Goal: Task Accomplishment & Management: Use online tool/utility

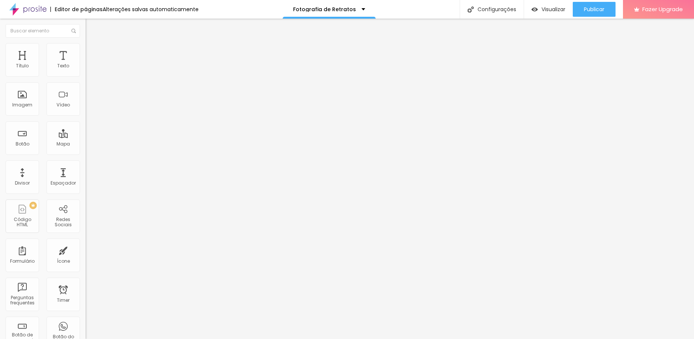
click at [91, 28] on img "button" at bounding box center [94, 27] width 6 height 6
click at [557, 9] on span "Visualizar" at bounding box center [554, 9] width 24 height 6
click at [548, 7] on span "Visualizar" at bounding box center [554, 9] width 24 height 6
click at [92, 52] on span "Avançado" at bounding box center [104, 55] width 25 height 6
click at [544, 9] on span "Visualizar" at bounding box center [554, 9] width 24 height 6
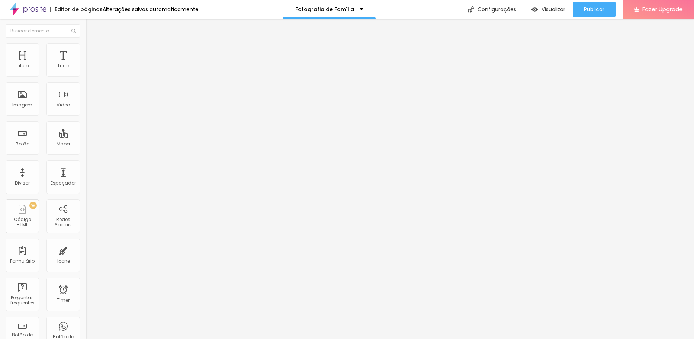
click at [86, 48] on li "Estilo" at bounding box center [129, 46] width 86 height 7
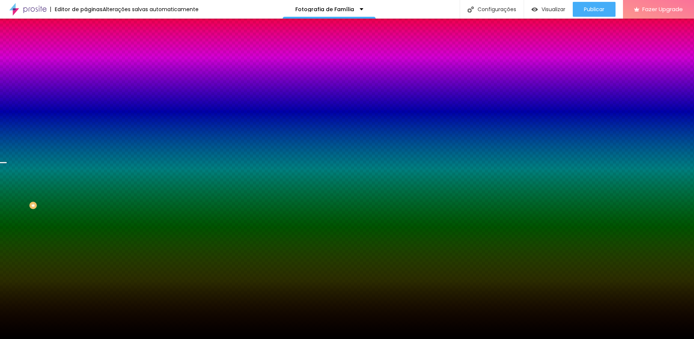
click at [86, 68] on span "Trocar imagem" at bounding box center [106, 65] width 41 height 6
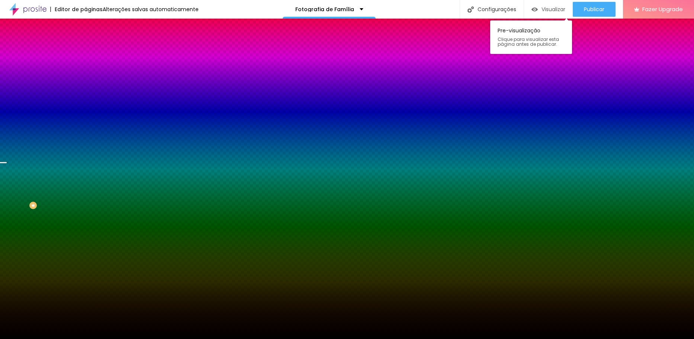
click at [544, 10] on span "Visualizar" at bounding box center [554, 9] width 24 height 6
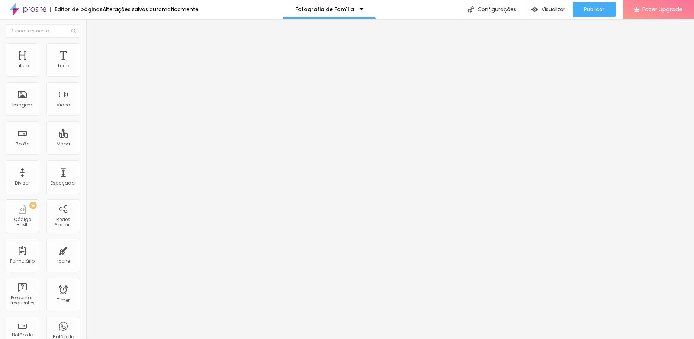
click at [86, 48] on li "Estilo" at bounding box center [129, 46] width 86 height 7
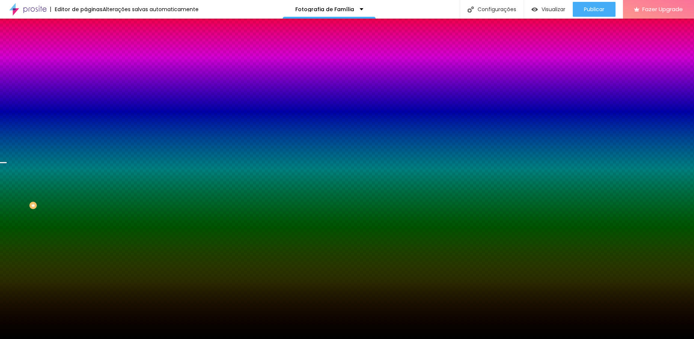
click at [86, 68] on span "Trocar imagem" at bounding box center [106, 65] width 41 height 6
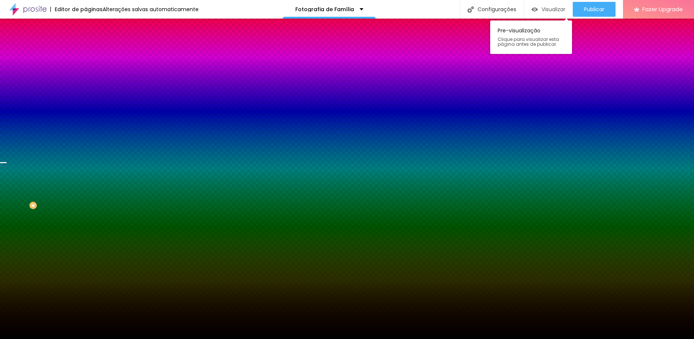
drag, startPoint x: 555, startPoint y: 6, endPoint x: 554, endPoint y: 9, distance: 4.0
click at [554, 9] on span "Visualizar" at bounding box center [554, 9] width 24 height 6
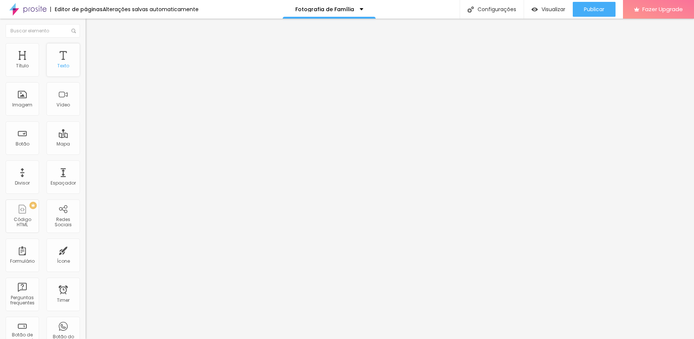
click at [60, 62] on div "Texto" at bounding box center [63, 59] width 33 height 33
click at [89, 68] on icon "button" at bounding box center [90, 66] width 3 height 3
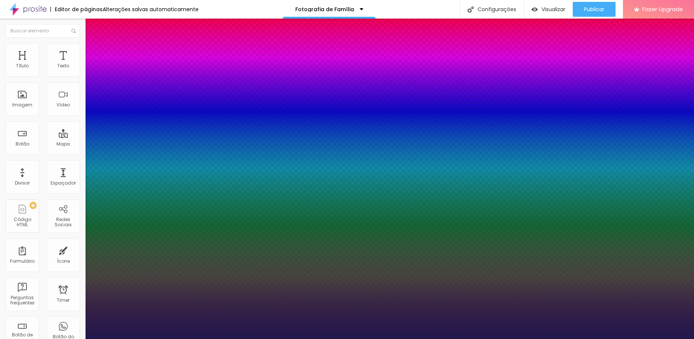
type input "1"
click at [103, 339] on p "Fonte" at bounding box center [347, 341] width 694 height 4
click at [647, 339] on div at bounding box center [347, 339] width 694 height 0
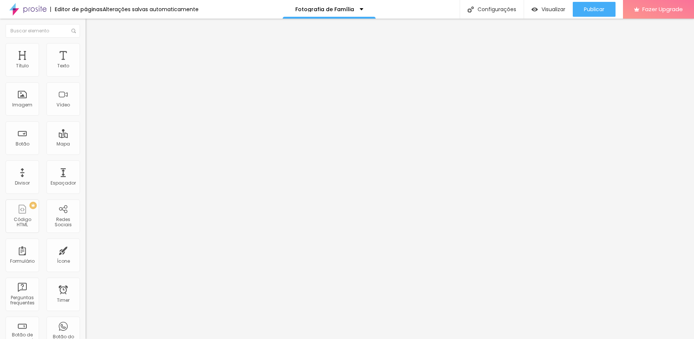
click at [92, 52] on span "Avançado" at bounding box center [104, 55] width 25 height 6
click at [92, 44] on span "Conteúdo" at bounding box center [103, 41] width 23 height 6
click at [86, 116] on span "Original" at bounding box center [95, 113] width 18 height 6
click at [86, 48] on img at bounding box center [89, 46] width 7 height 7
type input "95"
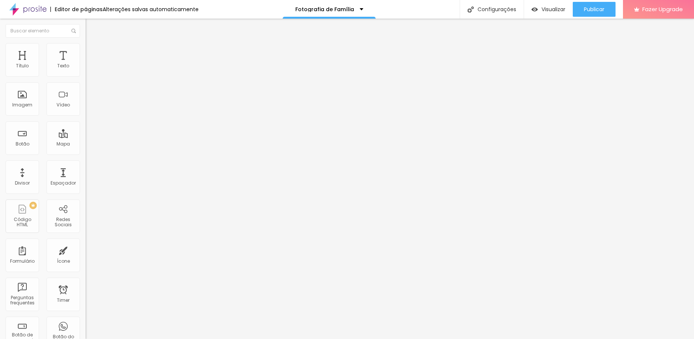
type input "95"
type input "90"
type input "85"
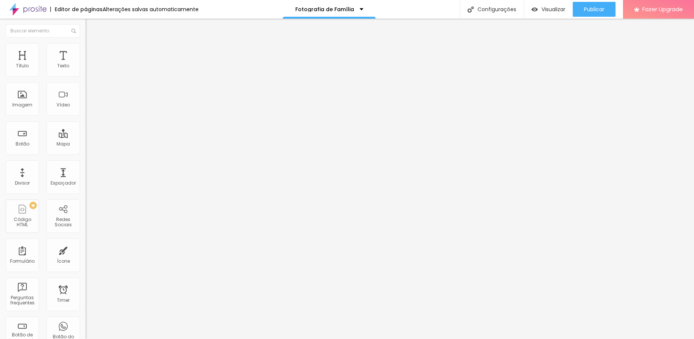
type input "80"
type input "75"
type input "70"
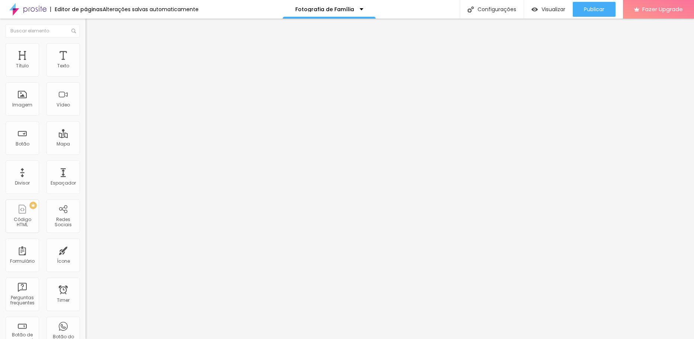
type input "70"
type input "65"
type input "60"
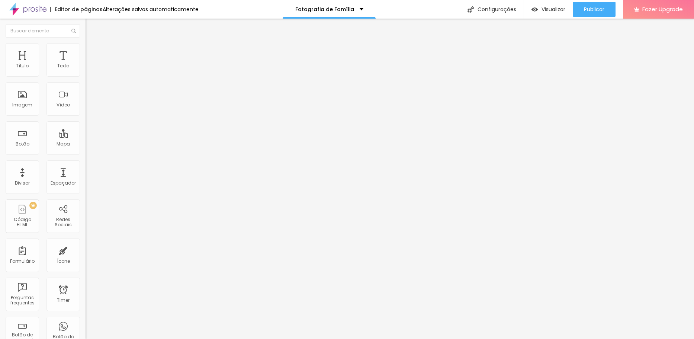
type input "55"
type input "50"
type input "45"
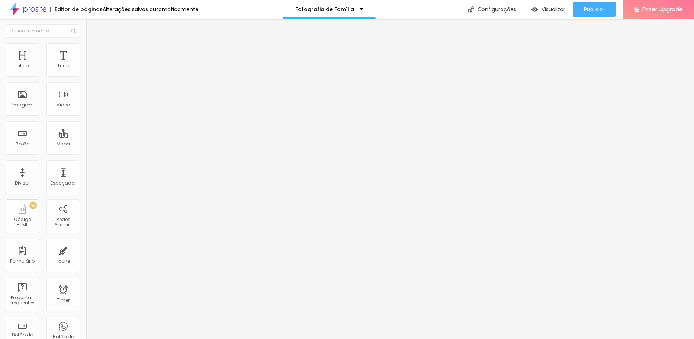
type input "45"
type input "40"
type input "35"
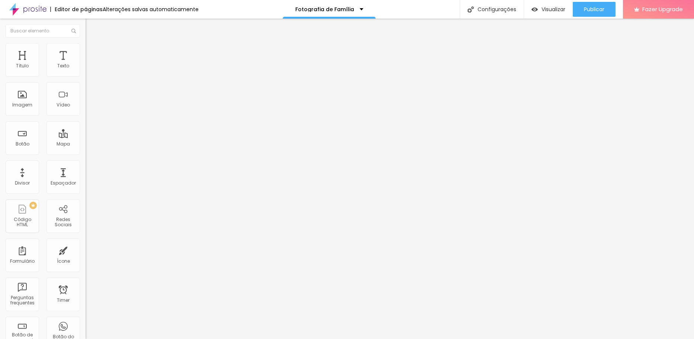
type input "30"
type input "25"
drag, startPoint x: 76, startPoint y: 80, endPoint x: 19, endPoint y: 81, distance: 56.6
type input "25"
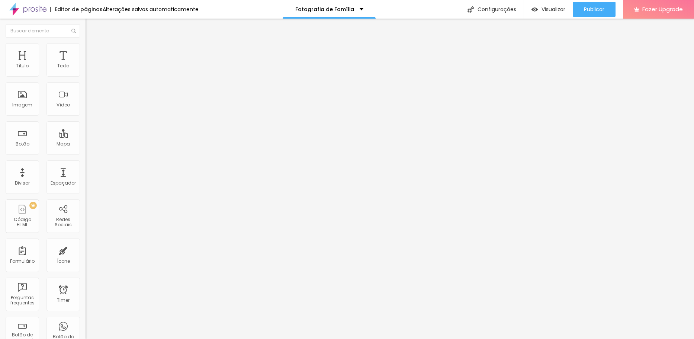
click at [86, 76] on input "range" at bounding box center [110, 73] width 48 height 6
click at [86, 48] on li "Estilo" at bounding box center [129, 46] width 86 height 7
type input "95"
type input "90"
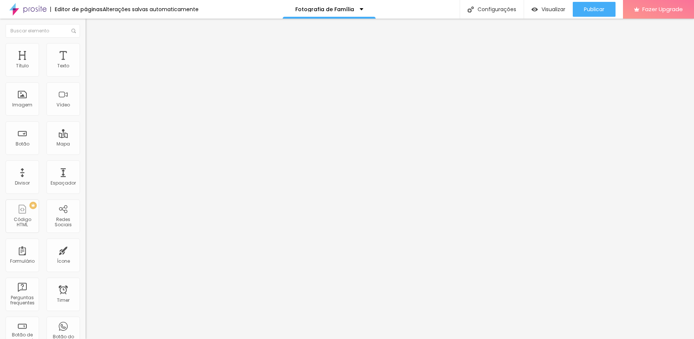
type input "90"
type input "85"
type input "80"
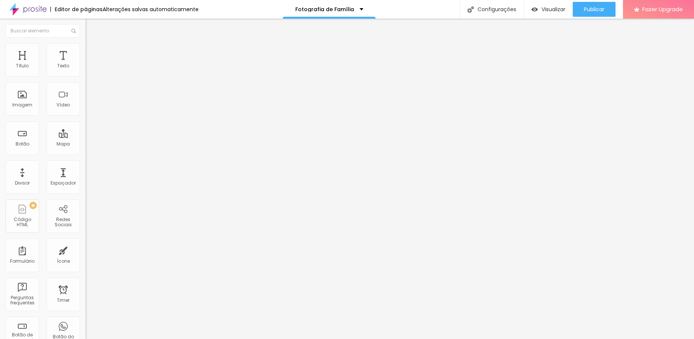
type input "75"
type input "70"
type input "65"
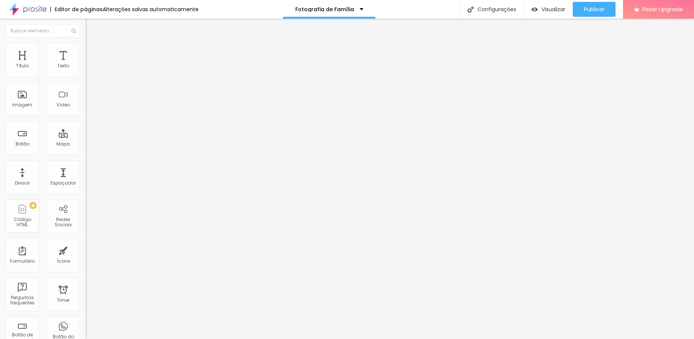
type input "65"
type input "60"
type input "55"
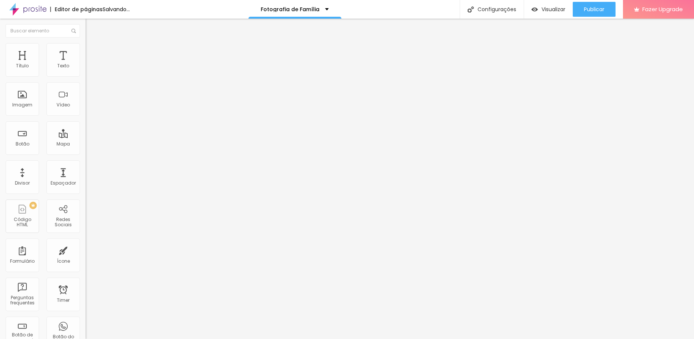
type input "50"
drag, startPoint x: 77, startPoint y: 80, endPoint x: 38, endPoint y: 75, distance: 38.6
type input "50"
click at [86, 75] on input "range" at bounding box center [110, 73] width 48 height 6
click at [92, 44] on span "Conteúdo" at bounding box center [103, 41] width 23 height 6
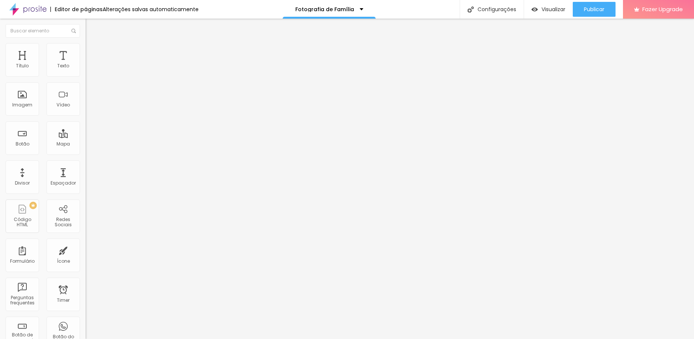
click at [86, 106] on img at bounding box center [88, 103] width 5 height 5
click at [86, 94] on img at bounding box center [88, 91] width 5 height 5
click at [86, 100] on img at bounding box center [88, 97] width 5 height 5
click at [92, 52] on span "Avançado" at bounding box center [104, 55] width 25 height 6
type input "17"
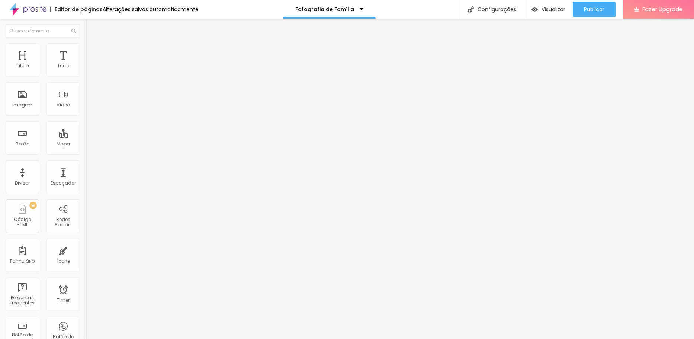
type input "17"
type input "22"
type input "23"
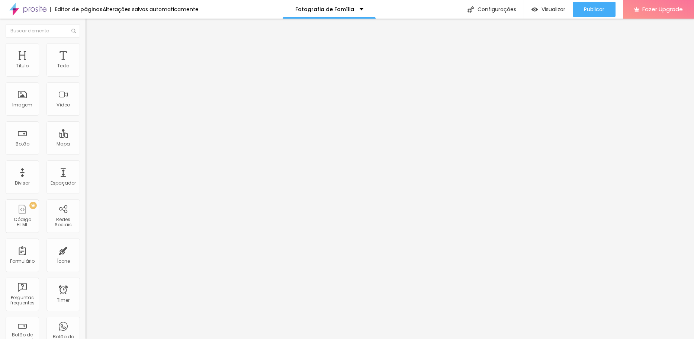
type input "24"
type input "25"
type input "26"
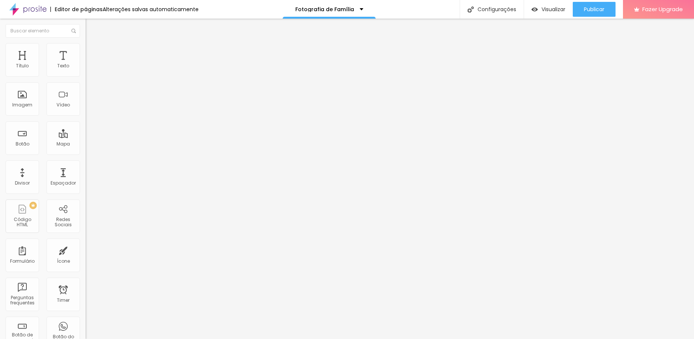
type input "26"
type input "27"
type input "30"
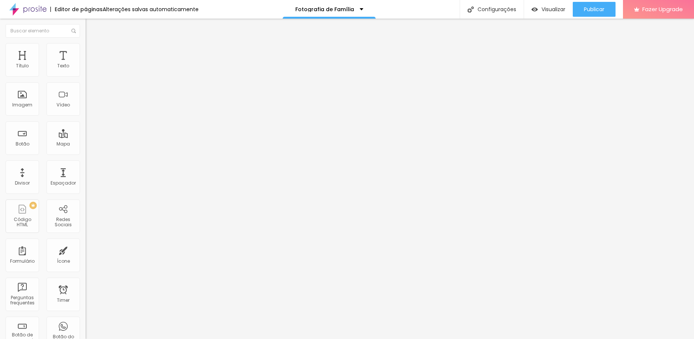
type input "36"
type input "37"
type input "39"
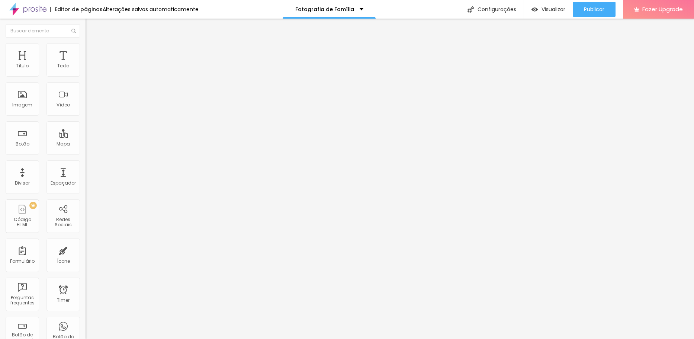
type input "39"
type input "44"
type input "47"
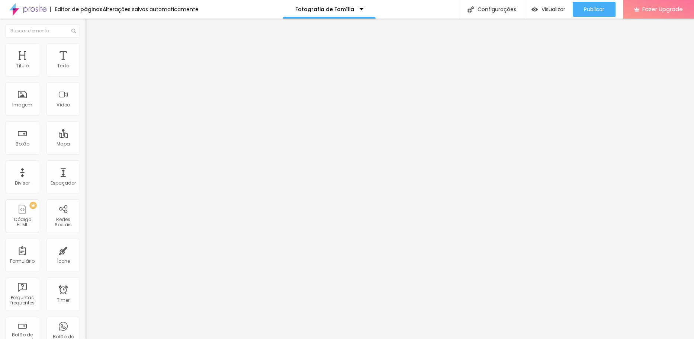
type input "50"
type input "51"
type input "52"
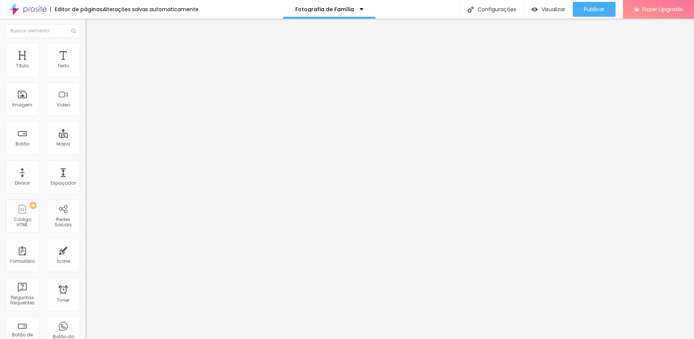
type input "52"
drag, startPoint x: 20, startPoint y: 72, endPoint x: 41, endPoint y: 72, distance: 20.8
click at [86, 144] on input "range" at bounding box center [110, 147] width 48 height 6
click at [86, 151] on input "52" at bounding box center [102, 155] width 32 height 8
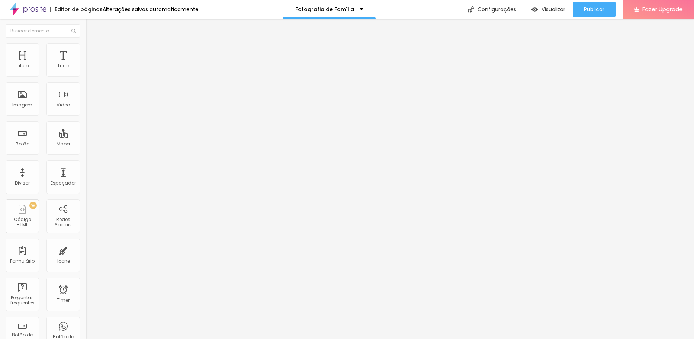
type input "5"
type input "50"
type input "1"
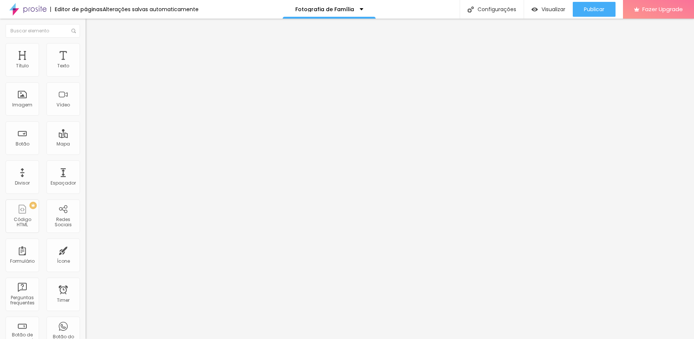
type input "10"
click at [86, 51] on li "Avançado" at bounding box center [129, 54] width 86 height 7
click at [92, 51] on span "Estilo" at bounding box center [98, 48] width 12 height 6
type input "55"
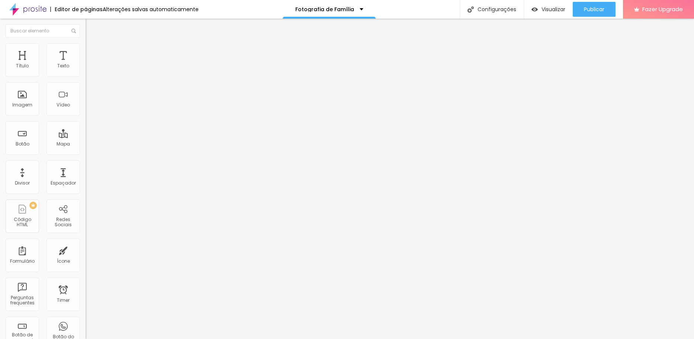
type input "55"
type input "60"
type input "65"
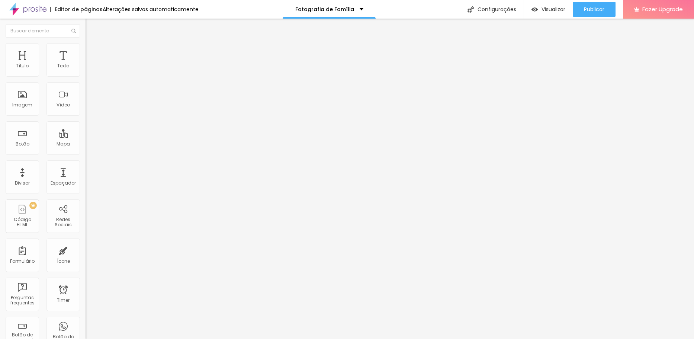
type input "70"
drag, startPoint x: 39, startPoint y: 80, endPoint x: 52, endPoint y: 79, distance: 13.8
type input "70"
click at [86, 76] on input "range" at bounding box center [110, 73] width 48 height 6
click at [86, 49] on li "Avançado" at bounding box center [129, 46] width 86 height 7
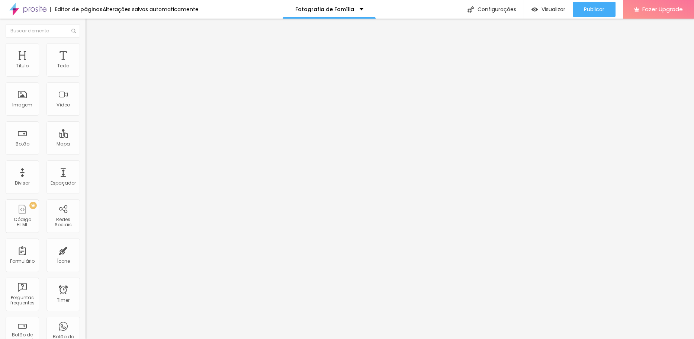
click at [86, 43] on li "Estilo" at bounding box center [129, 39] width 86 height 7
click at [89, 69] on icon "button" at bounding box center [91, 67] width 4 height 4
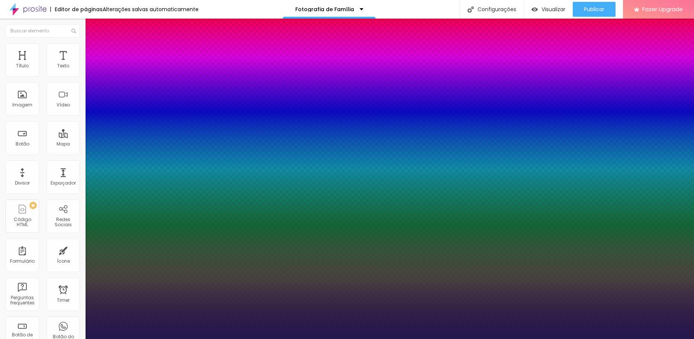
type input "1"
select select "Poppins"
type input "1"
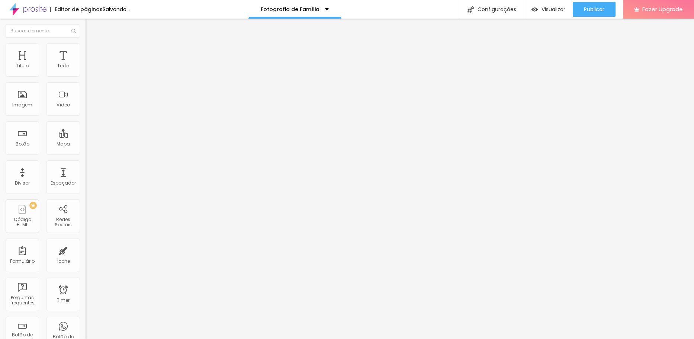
click at [86, 64] on span "Trocar imagem" at bounding box center [106, 61] width 41 height 6
click at [126, 63] on img at bounding box center [128, 60] width 4 height 4
click at [86, 51] on li "Avançado" at bounding box center [129, 54] width 86 height 7
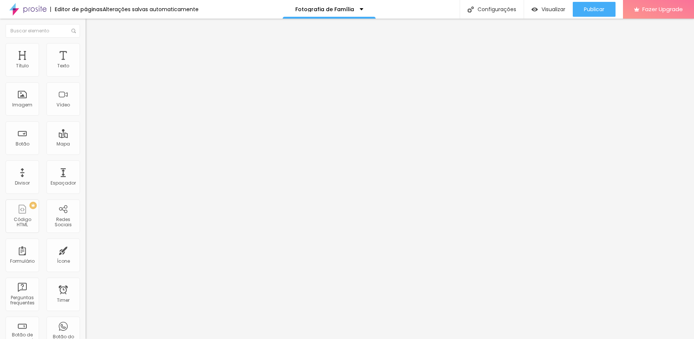
click at [86, 49] on li "Estilo" at bounding box center [129, 46] width 86 height 7
type input "95"
type input "90"
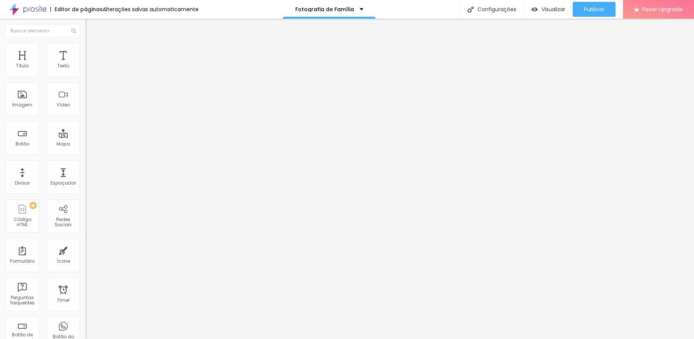
type input "85"
type input "80"
type input "75"
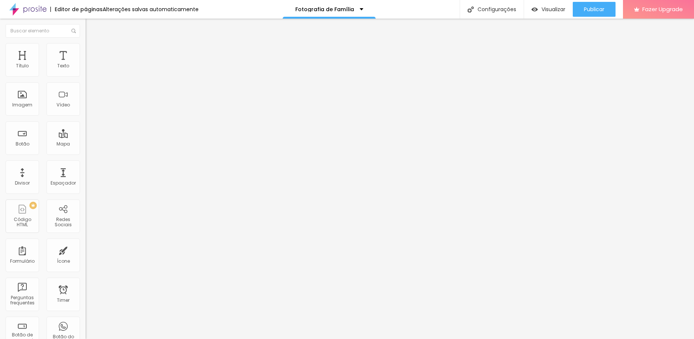
type input "75"
type input "70"
type input "65"
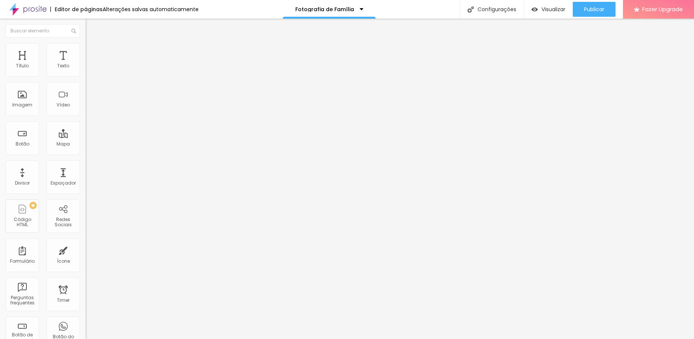
type input "60"
type input "55"
type input "50"
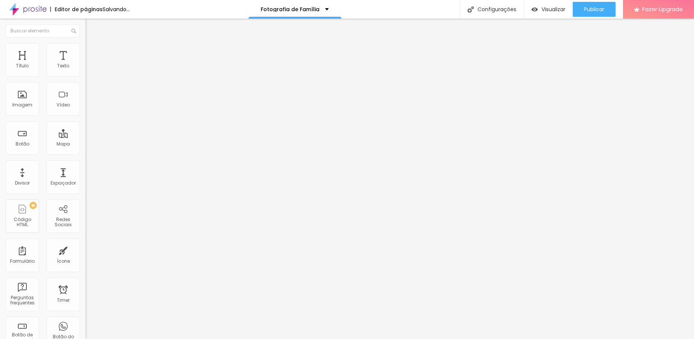
drag, startPoint x: 76, startPoint y: 79, endPoint x: 39, endPoint y: 76, distance: 37.4
type input "50"
click at [86, 76] on input "range" at bounding box center [110, 73] width 48 height 6
click at [86, 49] on li "Estilo" at bounding box center [129, 46] width 86 height 7
type input "26"
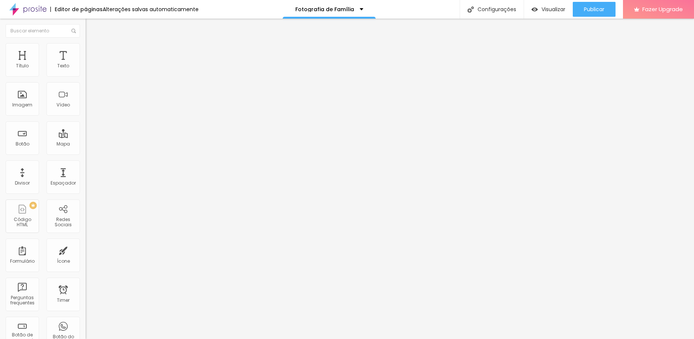
type input "26"
type input "44"
type input "49"
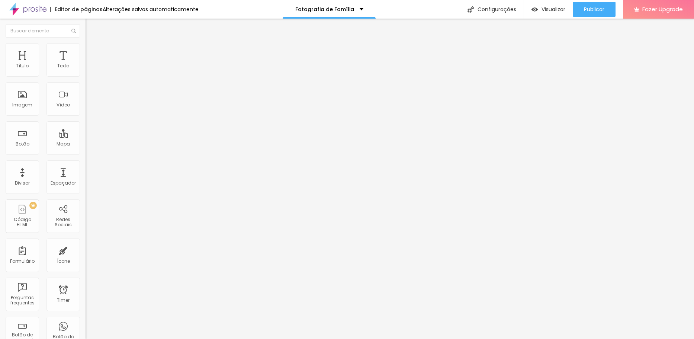
type input "53"
type input "58"
type input "59"
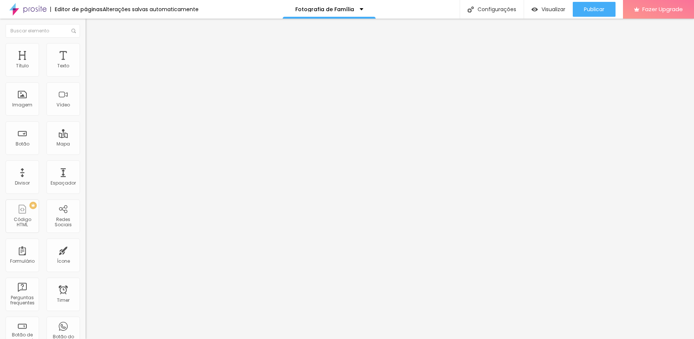
type input "59"
type input "64"
type input "66"
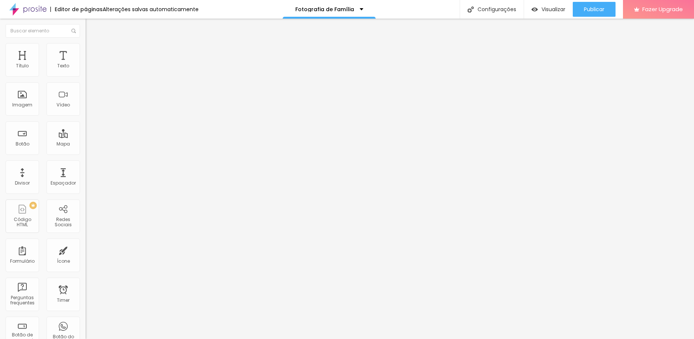
type input "49"
type input "36"
type input "26"
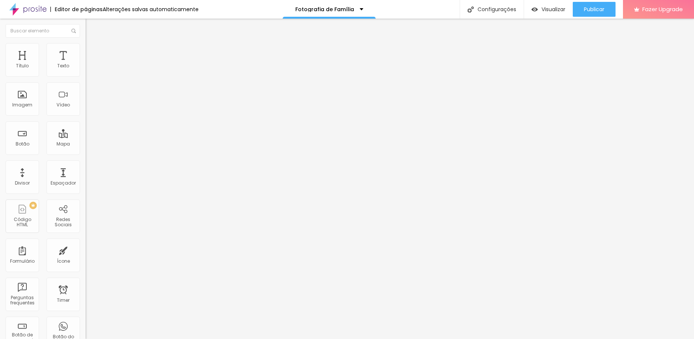
type input "26"
type input "20"
type input "18"
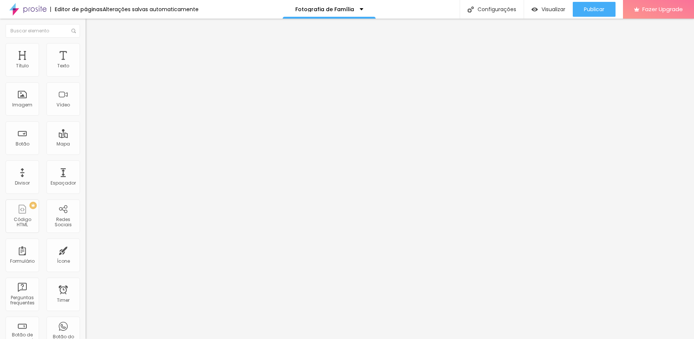
type input "15"
type input "13"
type input "8"
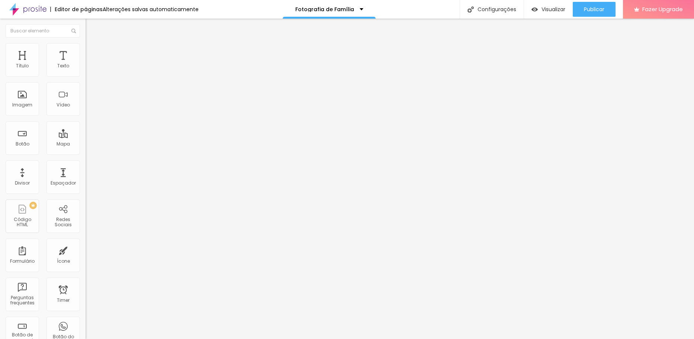
type input "8"
type input "7"
type input "2"
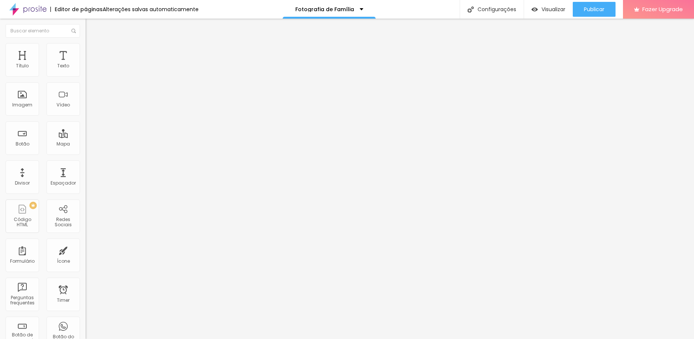
type input "0"
drag, startPoint x: 17, startPoint y: 95, endPoint x: 10, endPoint y: 93, distance: 7.3
click at [86, 163] on input "range" at bounding box center [110, 166] width 48 height 6
click at [92, 53] on span "Avançado" at bounding box center [104, 55] width 25 height 6
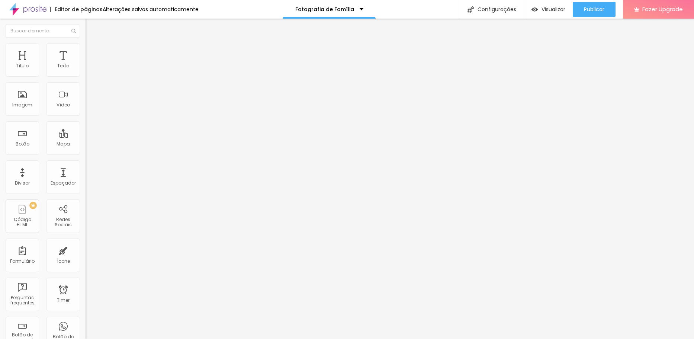
type input "6"
type input "4"
type input "3"
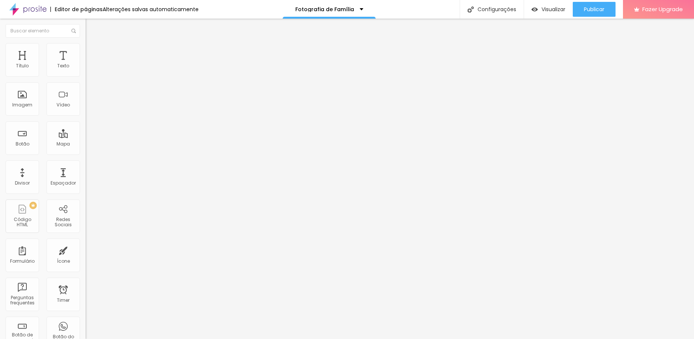
type input "3"
type input "2"
type input "1"
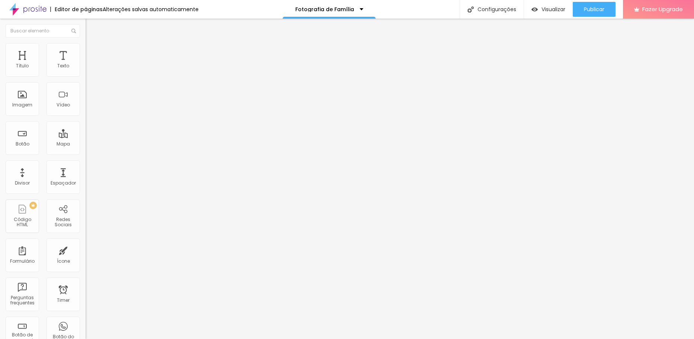
type input "0"
type input "26"
type input "32"
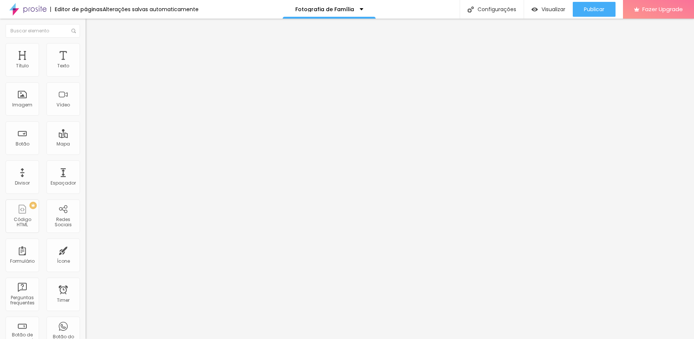
type input "32"
type input "33"
type input "34"
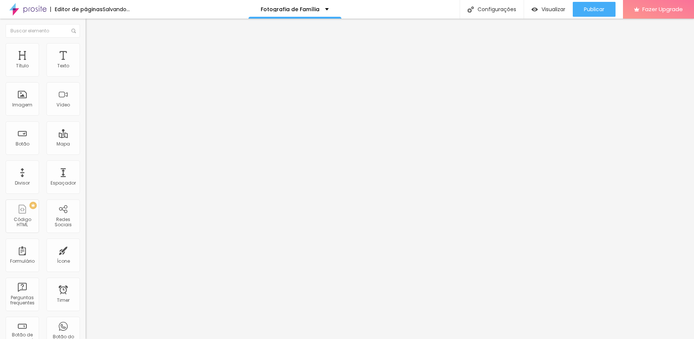
type input "35"
type input "37"
type input "40"
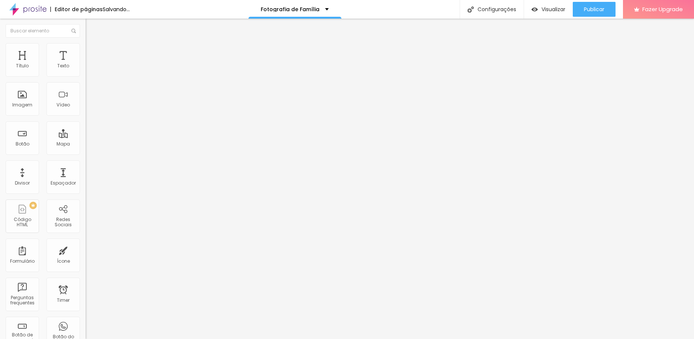
type input "40"
type input "41"
type input "44"
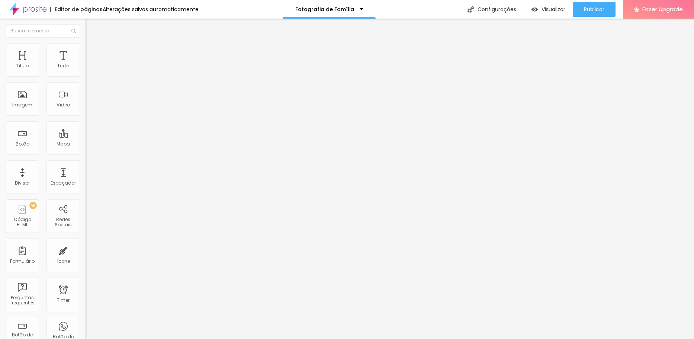
type input "26"
type input "13"
type input "0"
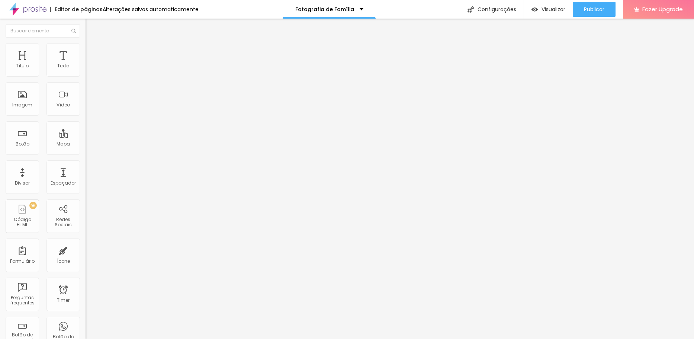
type input "0"
drag, startPoint x: 20, startPoint y: 87, endPoint x: -7, endPoint y: 88, distance: 27.6
type input "0"
click at [86, 250] on input "range" at bounding box center [110, 253] width 48 height 6
type input "0"
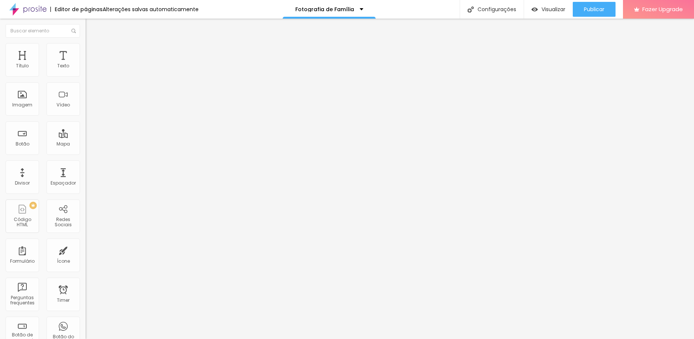
type input "0"
drag, startPoint x: 21, startPoint y: 74, endPoint x: 7, endPoint y: 74, distance: 14.1
type input "0"
click at [86, 144] on input "range" at bounding box center [110, 147] width 48 height 6
click at [129, 339] on div at bounding box center [347, 343] width 694 height 0
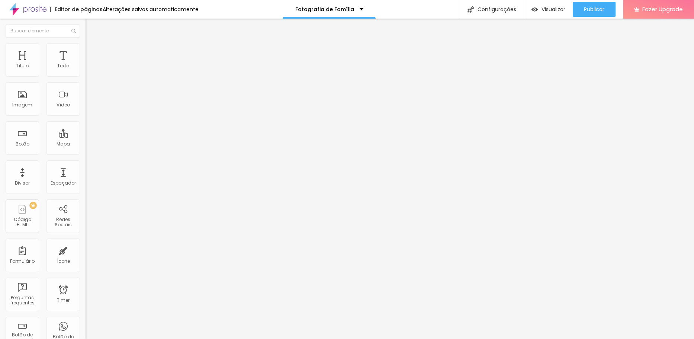
click at [92, 51] on span "Estilo" at bounding box center [98, 48] width 12 height 6
drag, startPoint x: 39, startPoint y: 78, endPoint x: 82, endPoint y: 83, distance: 43.5
click at [86, 76] on input "range" at bounding box center [110, 73] width 48 height 6
click at [86, 51] on img at bounding box center [89, 54] width 7 height 7
drag, startPoint x: 17, startPoint y: 73, endPoint x: 47, endPoint y: 77, distance: 30.4
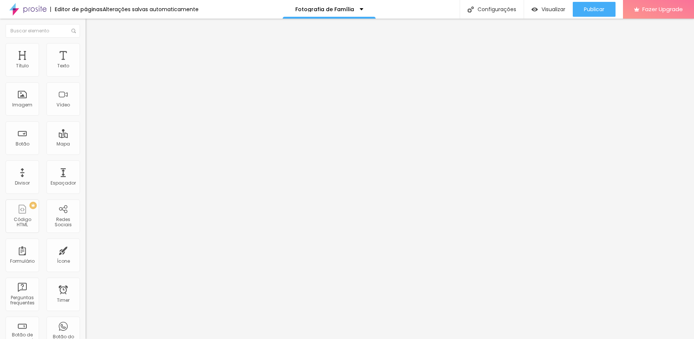
click at [86, 144] on input "range" at bounding box center [110, 147] width 48 height 6
drag, startPoint x: 18, startPoint y: 87, endPoint x: 48, endPoint y: 88, distance: 30.1
click at [86, 250] on input "range" at bounding box center [110, 253] width 48 height 6
click at [92, 50] on span "Estilo" at bounding box center [98, 48] width 12 height 6
click at [86, 51] on img at bounding box center [89, 54] width 7 height 7
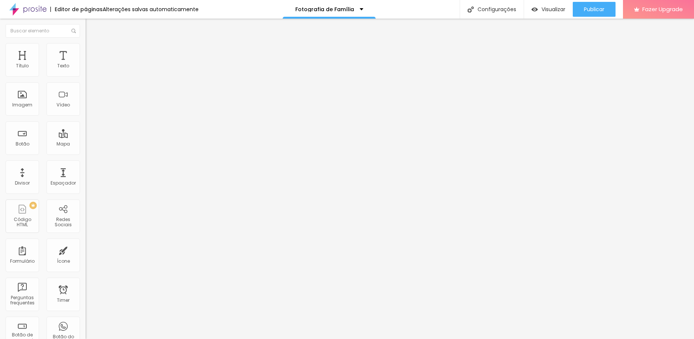
click at [92, 51] on span "Estilo" at bounding box center [98, 48] width 12 height 6
drag, startPoint x: 79, startPoint y: 79, endPoint x: 32, endPoint y: 81, distance: 47.3
click at [86, 76] on input "range" at bounding box center [110, 73] width 48 height 6
click at [86, 51] on img at bounding box center [89, 54] width 7 height 7
drag, startPoint x: 21, startPoint y: 73, endPoint x: 7, endPoint y: 74, distance: 14.5
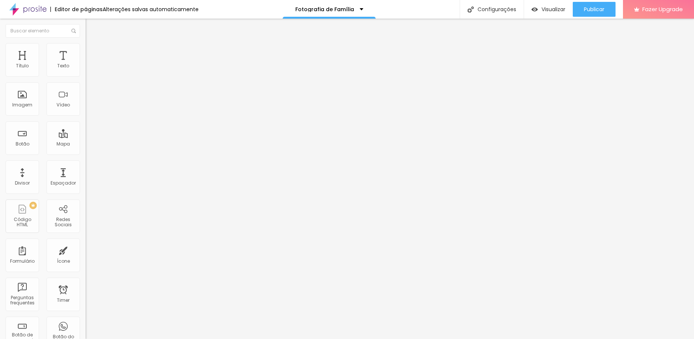
click at [86, 144] on input "range" at bounding box center [110, 147] width 48 height 6
drag, startPoint x: 20, startPoint y: 87, endPoint x: -10, endPoint y: 87, distance: 30.1
click at [86, 250] on input "range" at bounding box center [110, 253] width 48 height 6
click at [86, 51] on li "Avançado" at bounding box center [129, 54] width 86 height 7
click at [86, 144] on input "range" at bounding box center [110, 147] width 48 height 6
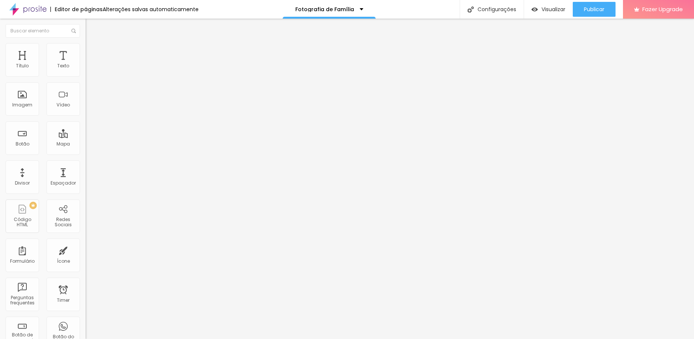
click at [86, 48] on img at bounding box center [89, 46] width 7 height 7
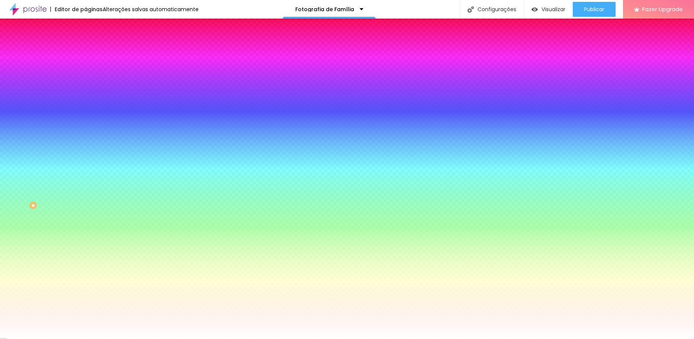
click at [92, 44] on span "Conteúdo" at bounding box center [103, 41] width 23 height 6
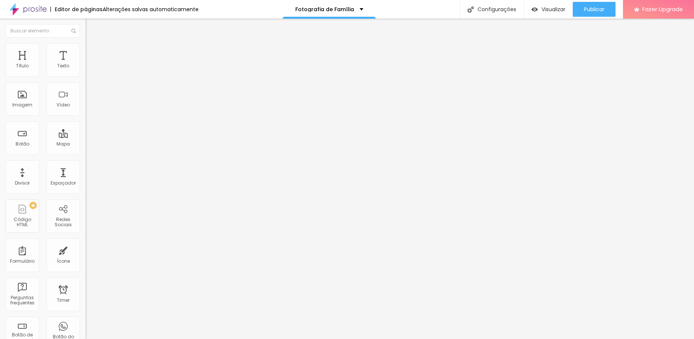
click at [86, 49] on li "Estilo" at bounding box center [129, 46] width 86 height 7
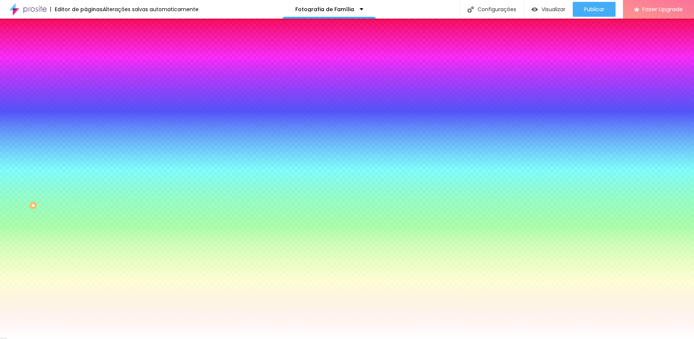
click at [92, 52] on span "Avançado" at bounding box center [104, 55] width 25 height 6
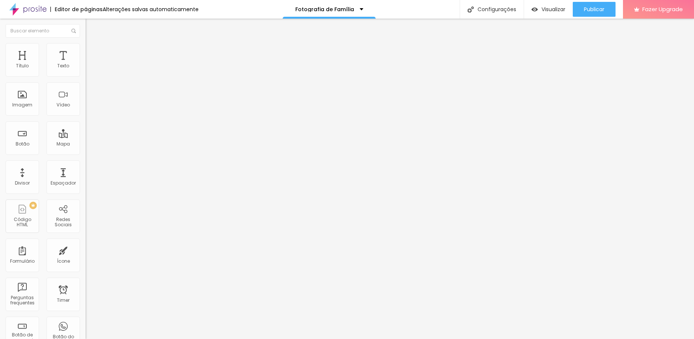
click at [86, 106] on img at bounding box center [88, 103] width 5 height 5
click at [86, 49] on li "Estilo" at bounding box center [129, 46] width 86 height 7
click at [86, 76] on input "range" at bounding box center [110, 73] width 48 height 6
click at [90, 68] on span "Trocar icone" at bounding box center [106, 65] width 33 height 6
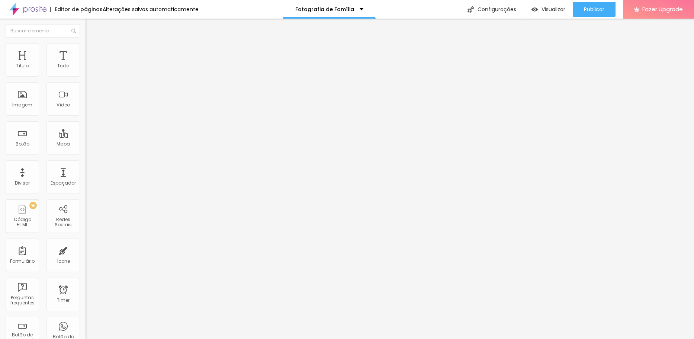
click at [86, 51] on li "Avançado" at bounding box center [129, 54] width 86 height 7
click at [86, 49] on li "Estilo" at bounding box center [129, 46] width 86 height 7
drag, startPoint x: 76, startPoint y: 79, endPoint x: 12, endPoint y: 82, distance: 63.7
click at [86, 76] on input "range" at bounding box center [110, 73] width 48 height 6
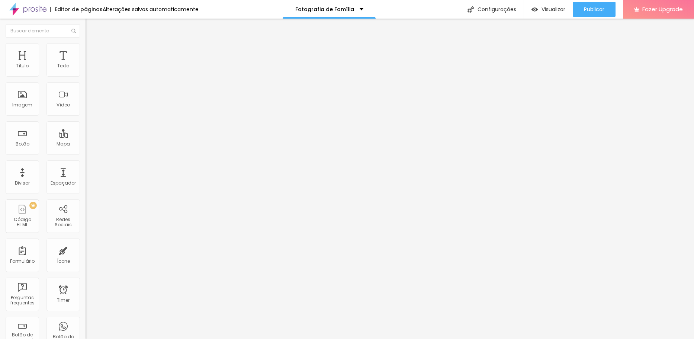
click at [86, 51] on li "Avançado" at bounding box center [129, 54] width 86 height 7
drag, startPoint x: 22, startPoint y: 73, endPoint x: -6, endPoint y: 73, distance: 28.3
click at [86, 144] on input "range" at bounding box center [110, 147] width 48 height 6
drag, startPoint x: 22, startPoint y: 89, endPoint x: -8, endPoint y: 88, distance: 30.1
click at [86, 250] on input "range" at bounding box center [110, 253] width 48 height 6
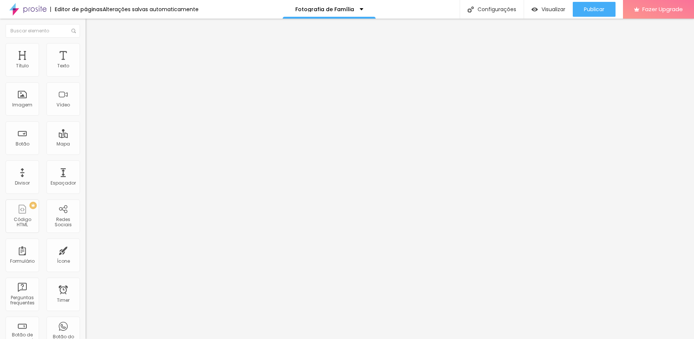
click at [86, 42] on img at bounding box center [89, 39] width 7 height 7
click at [91, 25] on img "button" at bounding box center [94, 27] width 6 height 6
click at [89, 68] on icon "button" at bounding box center [90, 66] width 3 height 3
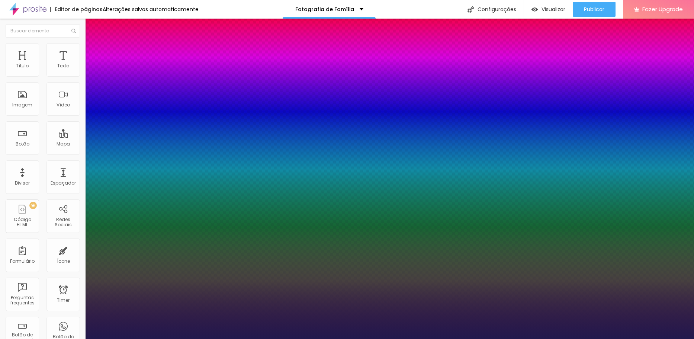
drag, startPoint x: 96, startPoint y: 144, endPoint x: 116, endPoint y: 144, distance: 20.5
drag, startPoint x: 116, startPoint y: 144, endPoint x: 112, endPoint y: 144, distance: 4.5
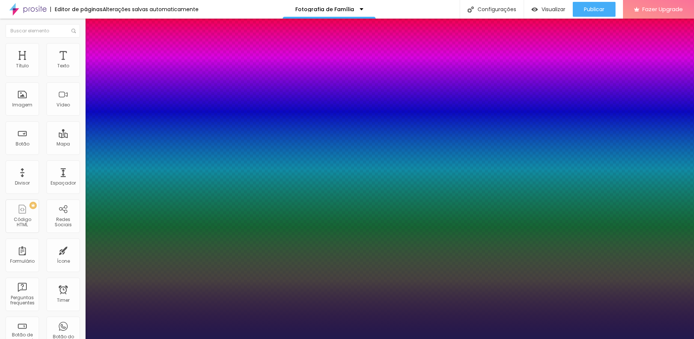
drag, startPoint x: 96, startPoint y: 161, endPoint x: 103, endPoint y: 161, distance: 7.1
drag, startPoint x: 124, startPoint y: 179, endPoint x: 111, endPoint y: 177, distance: 12.7
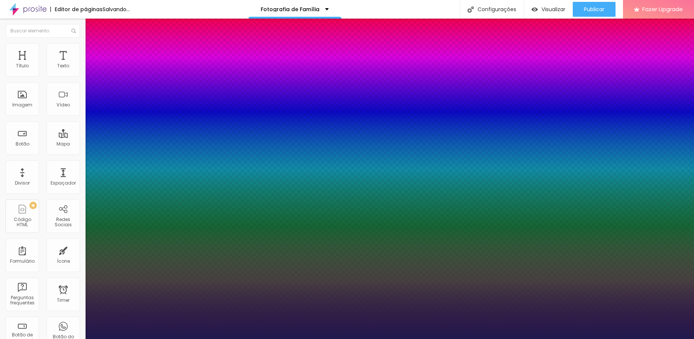
click at [493, 339] on div at bounding box center [347, 343] width 694 height 0
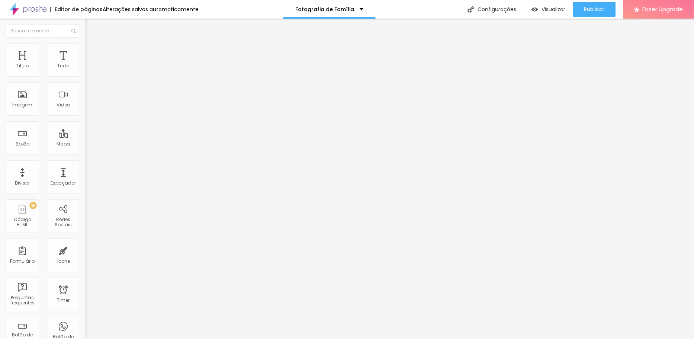
click at [86, 49] on li "Avançado" at bounding box center [129, 46] width 86 height 7
drag, startPoint x: 21, startPoint y: 74, endPoint x: 13, endPoint y: 74, distance: 8.2
click at [86, 137] on input "range" at bounding box center [110, 140] width 48 height 6
drag, startPoint x: 17, startPoint y: 73, endPoint x: 31, endPoint y: 74, distance: 13.8
click at [86, 137] on input "range" at bounding box center [110, 140] width 48 height 6
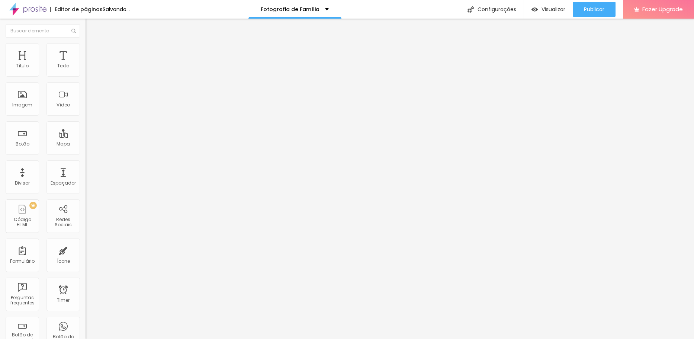
click at [86, 242] on input "range" at bounding box center [110, 245] width 48 height 6
click at [86, 49] on li "Estilo" at bounding box center [129, 46] width 86 height 7
click at [92, 52] on span "Avançado" at bounding box center [104, 55] width 25 height 6
click at [86, 49] on li "Avançado" at bounding box center [129, 46] width 86 height 7
click at [86, 144] on input "30" at bounding box center [102, 148] width 32 height 8
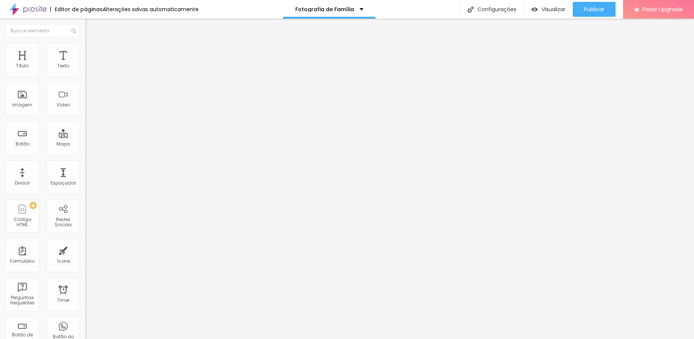
click at [86, 144] on input "30" at bounding box center [102, 148] width 32 height 8
click at [86, 261] on div "ID Html" at bounding box center [129, 270] width 86 height 18
click at [92, 44] on span "Estilo" at bounding box center [98, 41] width 12 height 6
click at [86, 49] on li "Avançado" at bounding box center [129, 46] width 86 height 7
click at [92, 44] on span "Estilo" at bounding box center [98, 41] width 12 height 6
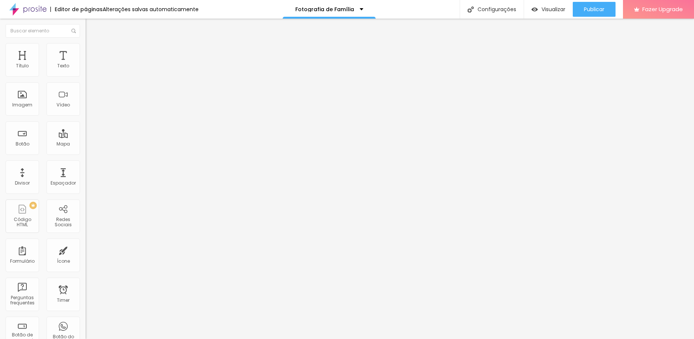
click at [89, 69] on icon "button" at bounding box center [91, 67] width 4 height 4
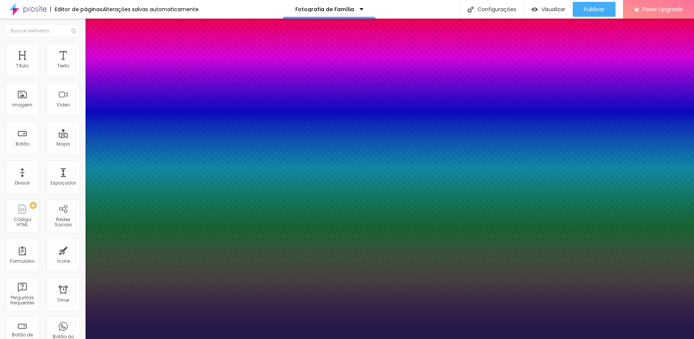
drag, startPoint x: 100, startPoint y: 126, endPoint x: 105, endPoint y: 127, distance: 4.2
click at [157, 205] on div at bounding box center [347, 169] width 694 height 339
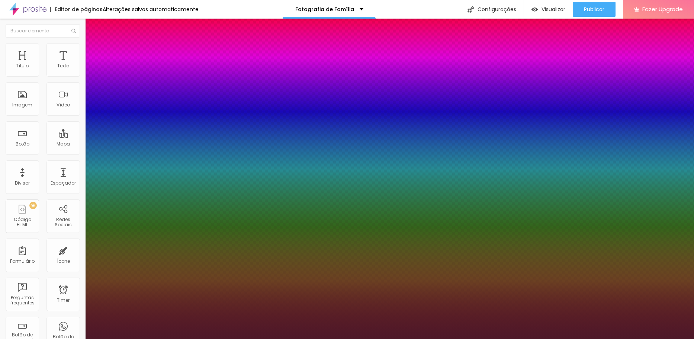
click at [157, 248] on div at bounding box center [347, 169] width 694 height 339
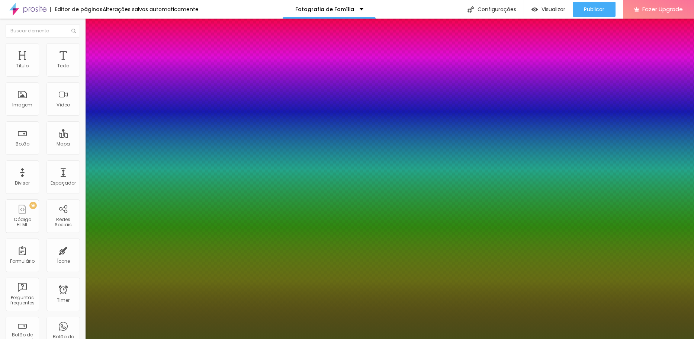
click at [158, 251] on div at bounding box center [347, 169] width 694 height 339
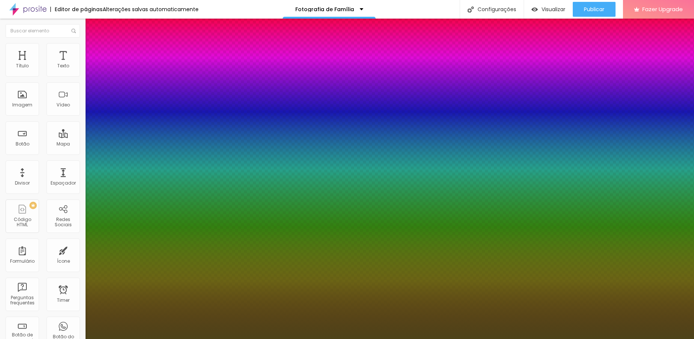
click at [130, 209] on div at bounding box center [347, 169] width 694 height 339
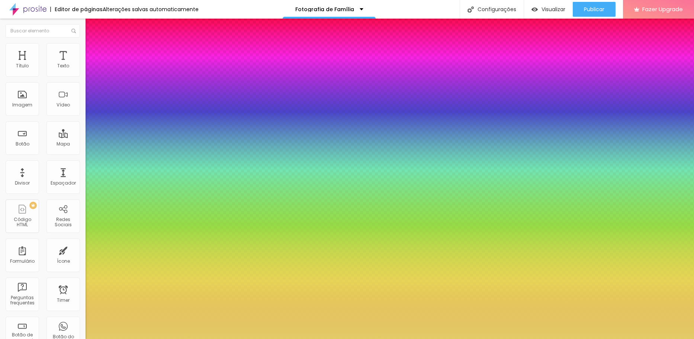
drag, startPoint x: 110, startPoint y: 179, endPoint x: 94, endPoint y: 181, distance: 15.7
click at [61, 339] on div at bounding box center [347, 343] width 694 height 0
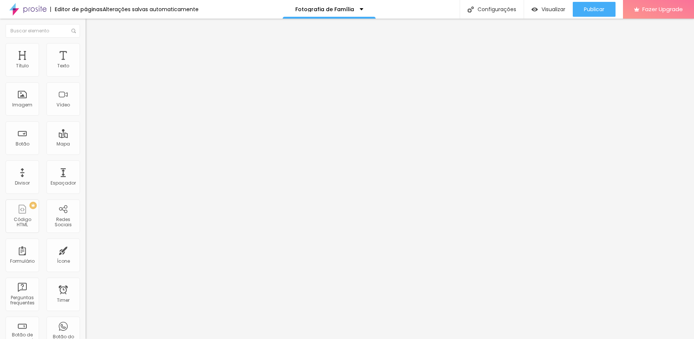
click at [86, 47] on img at bounding box center [89, 46] width 7 height 7
click at [86, 242] on input "range" at bounding box center [110, 245] width 48 height 6
click at [551, 9] on span "Visualizar" at bounding box center [554, 9] width 24 height 6
click at [92, 51] on span "Estilo" at bounding box center [98, 48] width 12 height 6
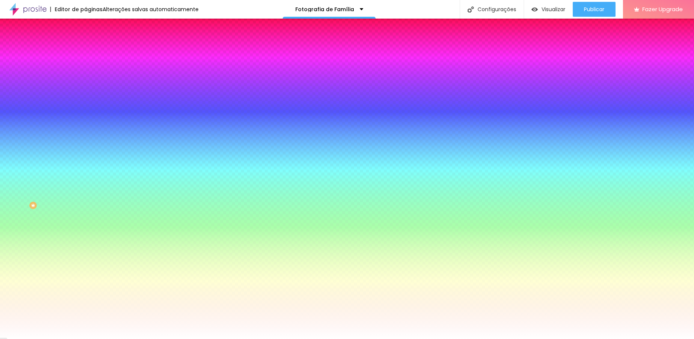
click at [86, 51] on li "Avançado" at bounding box center [129, 54] width 86 height 7
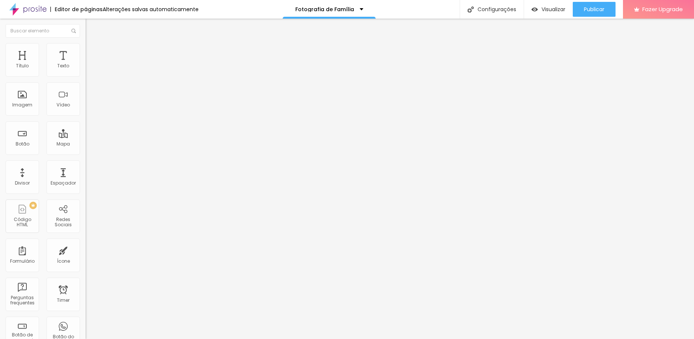
click at [92, 51] on span "Avançado" at bounding box center [104, 48] width 25 height 6
click at [92, 44] on span "Estilo" at bounding box center [98, 41] width 12 height 6
click at [86, 71] on button "button" at bounding box center [91, 68] width 10 height 8
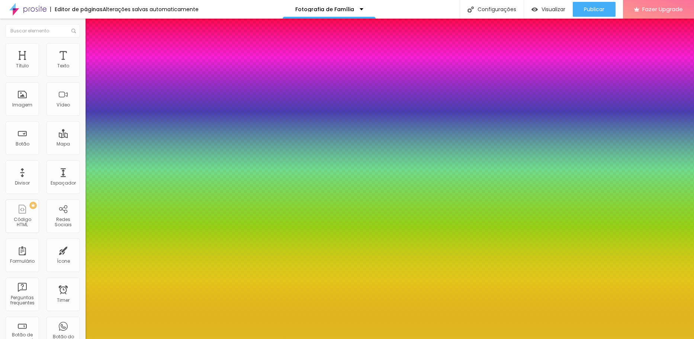
click at [145, 209] on div at bounding box center [347, 169] width 694 height 339
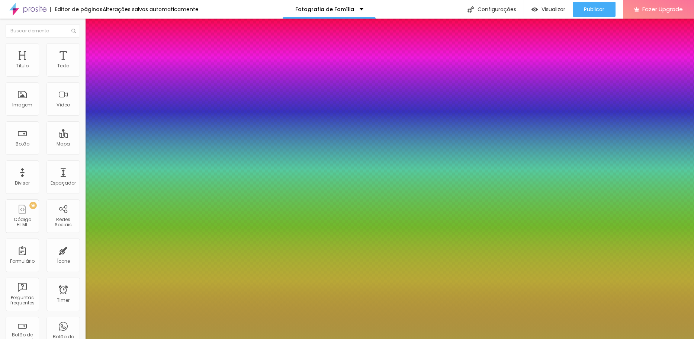
click at [133, 221] on div at bounding box center [347, 169] width 694 height 339
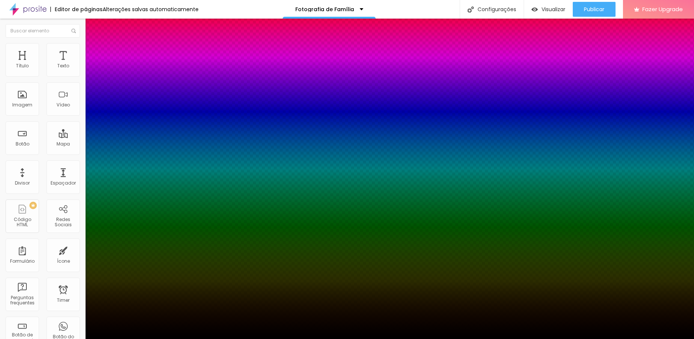
drag, startPoint x: 114, startPoint y: 236, endPoint x: 85, endPoint y: 280, distance: 52.6
click at [85, 280] on body "Editor de páginas Alterações salvas automaticamente Fotografia de Família Confi…" at bounding box center [347, 169] width 694 height 339
click at [260, 339] on div at bounding box center [347, 343] width 694 height 0
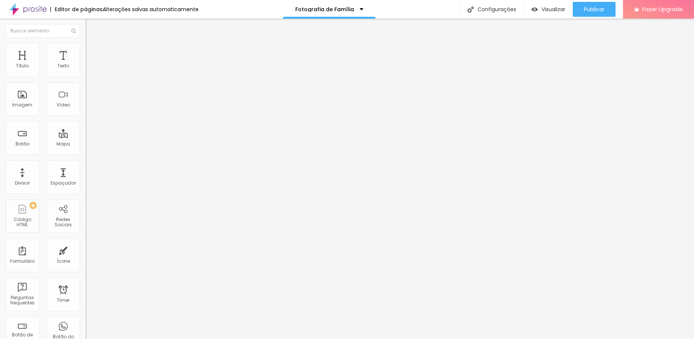
click at [91, 27] on img "button" at bounding box center [94, 27] width 6 height 6
click at [25, 177] on div "Divisor" at bounding box center [22, 176] width 33 height 33
click at [92, 51] on span "Estilo" at bounding box center [98, 48] width 12 height 6
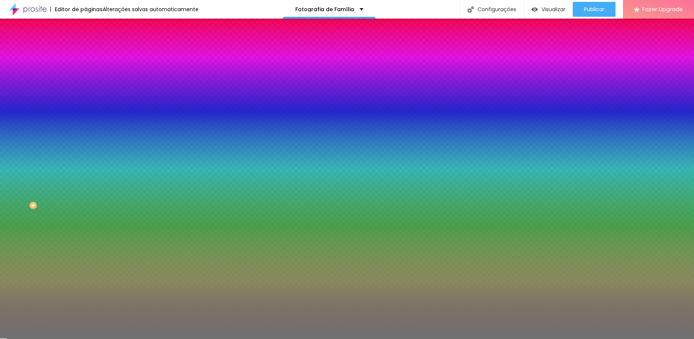
drag, startPoint x: 38, startPoint y: 97, endPoint x: 63, endPoint y: 97, distance: 25.7
click at [86, 97] on input "range" at bounding box center [110, 94] width 48 height 6
drag, startPoint x: 33, startPoint y: 118, endPoint x: 18, endPoint y: 117, distance: 15.3
click at [86, 116] on input "range" at bounding box center [110, 113] width 48 height 6
click at [92, 52] on span "Avançado" at bounding box center [104, 55] width 25 height 6
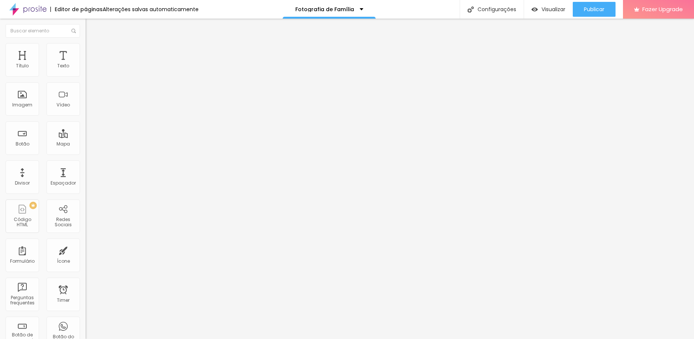
drag, startPoint x: 25, startPoint y: 73, endPoint x: 1, endPoint y: 76, distance: 24.0
click at [86, 144] on input "range" at bounding box center [110, 147] width 48 height 6
click at [86, 250] on input "range" at bounding box center [110, 253] width 48 height 6
click at [92, 51] on span "Estilo" at bounding box center [98, 48] width 12 height 6
click at [92, 52] on span "Avançado" at bounding box center [104, 55] width 25 height 6
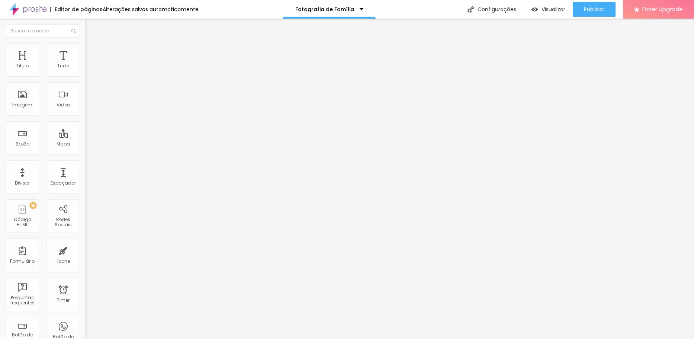
click at [86, 250] on input "range" at bounding box center [110, 253] width 48 height 6
click at [86, 256] on input "72" at bounding box center [102, 260] width 32 height 8
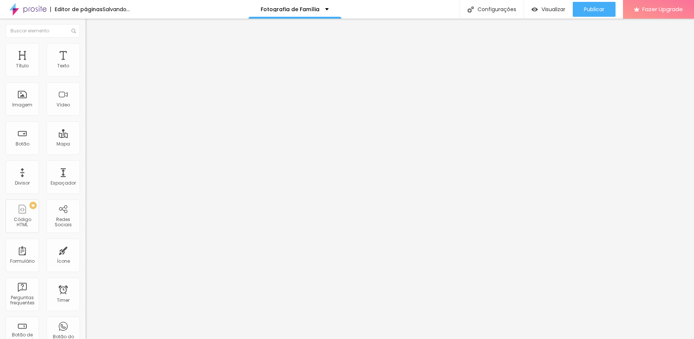
click at [86, 269] on div "ID Html" at bounding box center [129, 271] width 86 height 4
click at [86, 49] on li "Estilo" at bounding box center [129, 46] width 86 height 7
click at [86, 51] on li "Avançado" at bounding box center [129, 54] width 86 height 7
click at [86, 49] on li "Estilo" at bounding box center [129, 46] width 86 height 7
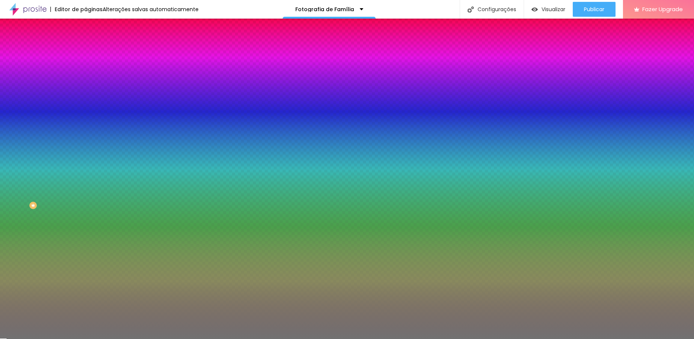
click at [86, 71] on div at bounding box center [129, 71] width 86 height 0
click at [66, 103] on div at bounding box center [347, 169] width 694 height 339
click at [45, 104] on div at bounding box center [347, 169] width 694 height 339
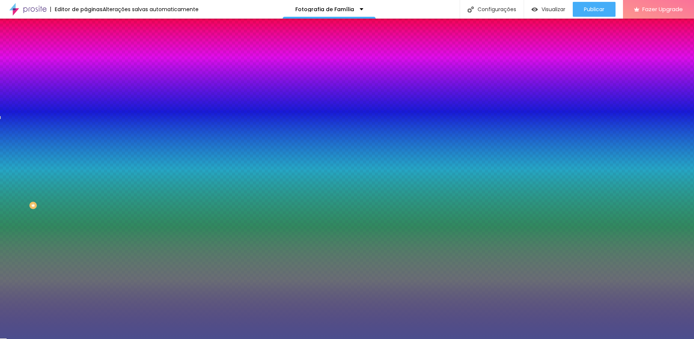
click at [34, 109] on div at bounding box center [347, 169] width 694 height 339
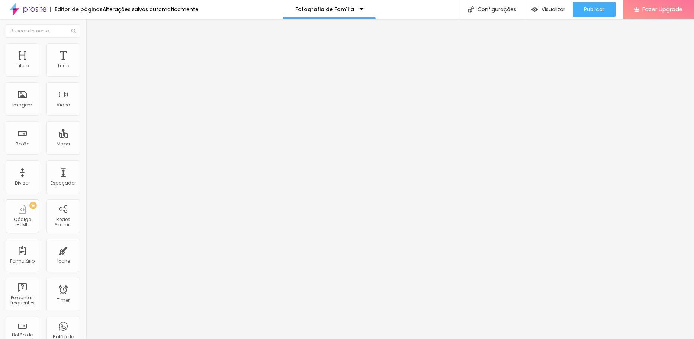
click at [86, 49] on li "Estilo" at bounding box center [129, 46] width 86 height 7
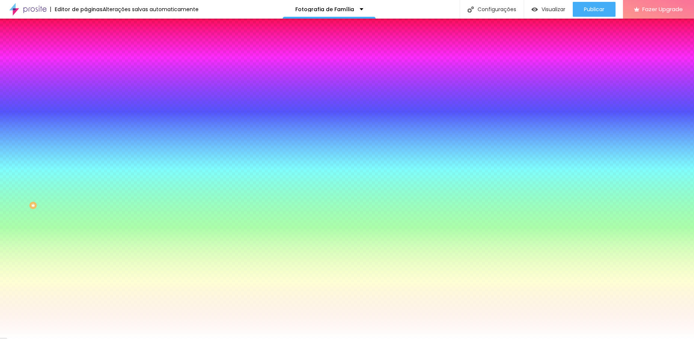
click at [86, 51] on li "Avançado" at bounding box center [129, 54] width 86 height 7
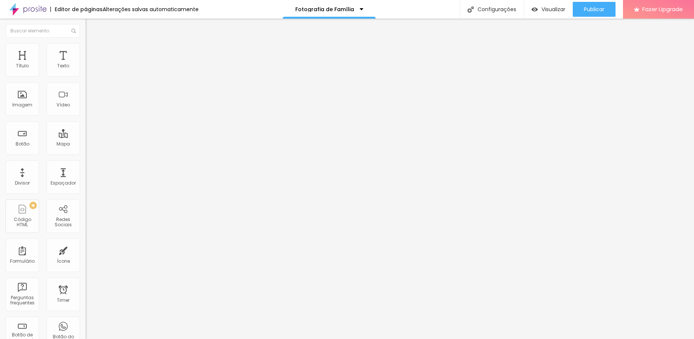
click at [86, 48] on li "Estilo" at bounding box center [129, 46] width 86 height 7
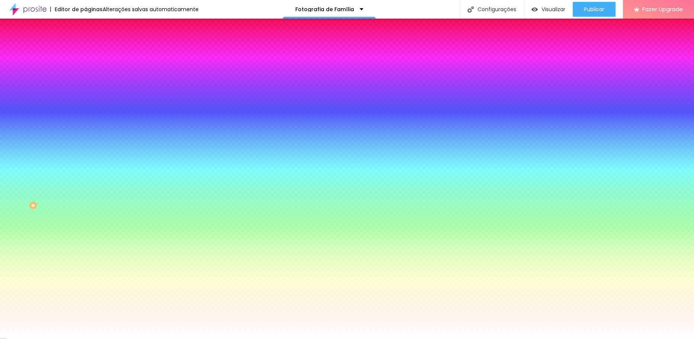
click at [86, 51] on img at bounding box center [89, 54] width 7 height 7
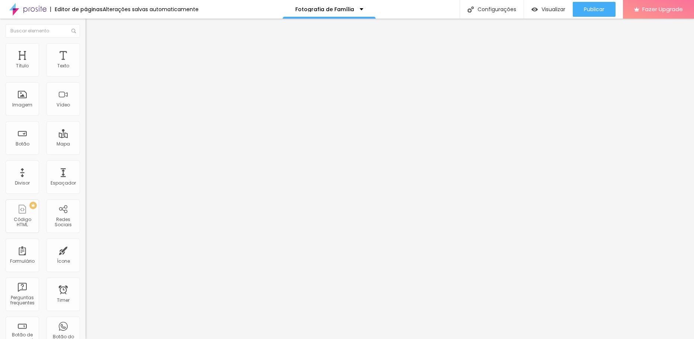
type input "25"
type input "30"
type input "25"
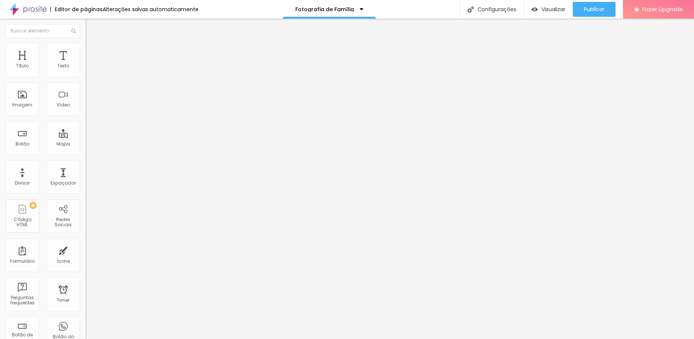
type input "25"
type input "20"
type input "15"
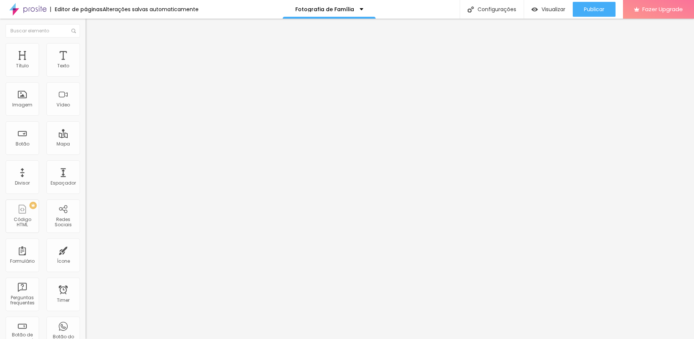
type input "10"
type input "5"
type input "0"
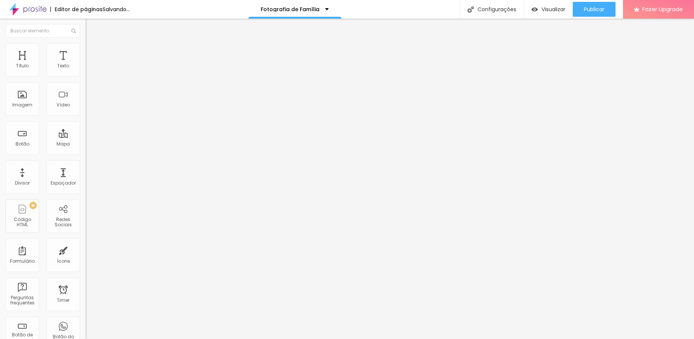
type input "0"
drag, startPoint x: 31, startPoint y: 73, endPoint x: 13, endPoint y: 76, distance: 18.5
type input "0"
click at [86, 144] on input "range" at bounding box center [110, 147] width 48 height 6
click at [86, 49] on li "Estilo" at bounding box center [129, 46] width 86 height 7
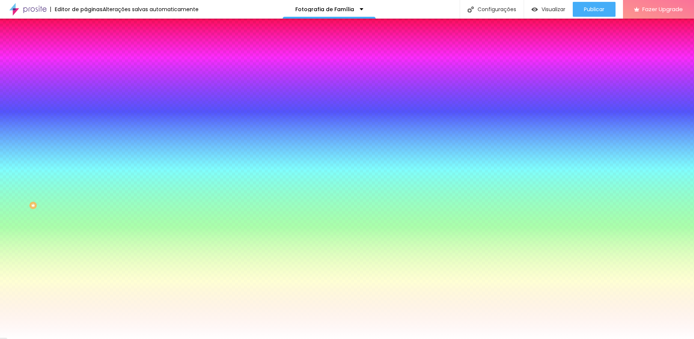
click at [86, 51] on img at bounding box center [89, 54] width 7 height 7
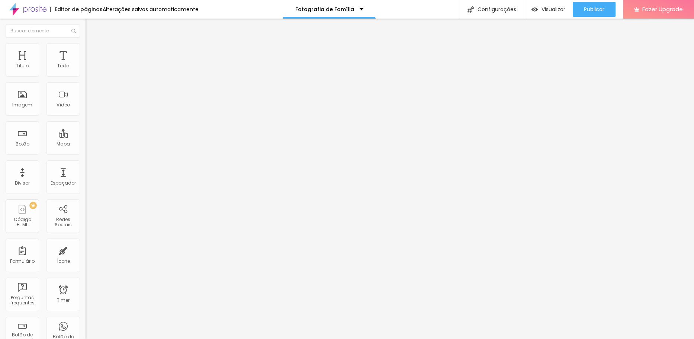
click at [86, 43] on li "Conteúdo" at bounding box center [129, 39] width 86 height 7
click at [86, 73] on img at bounding box center [88, 70] width 5 height 5
click at [86, 48] on img at bounding box center [89, 46] width 7 height 7
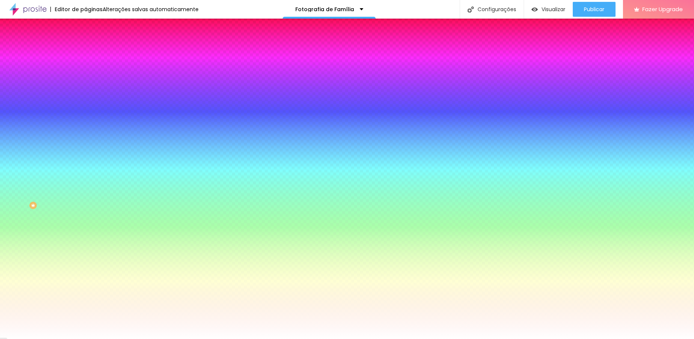
type input "31"
type input "48"
type input "53"
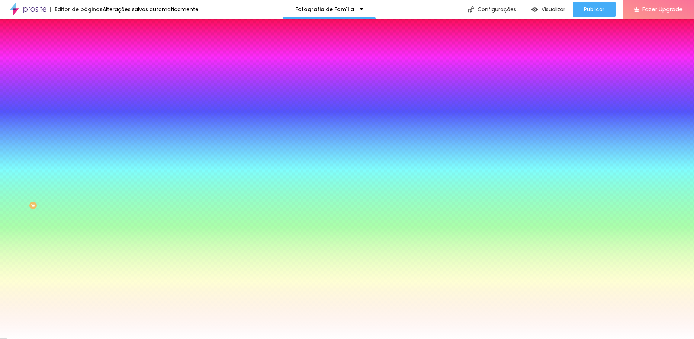
type input "53"
type input "61"
type input "64"
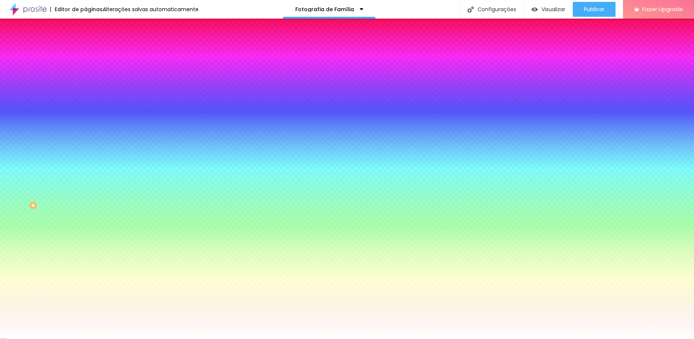
type input "67"
type input "74"
type input "79"
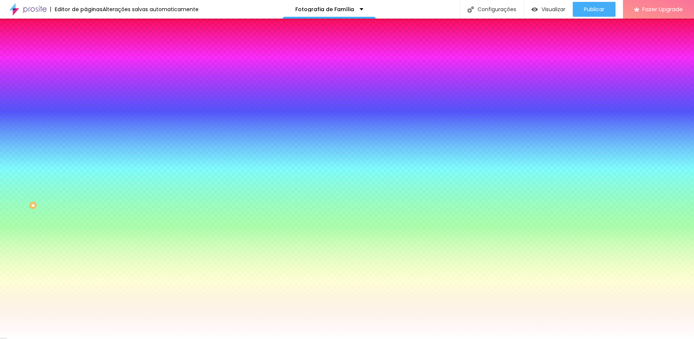
type input "79"
type input "81"
type input "84"
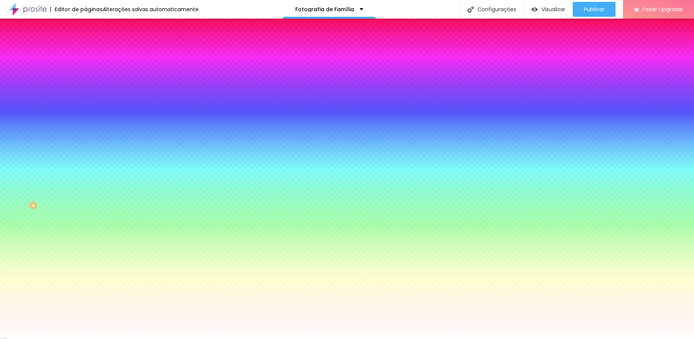
type input "87"
type input "95"
type input "99"
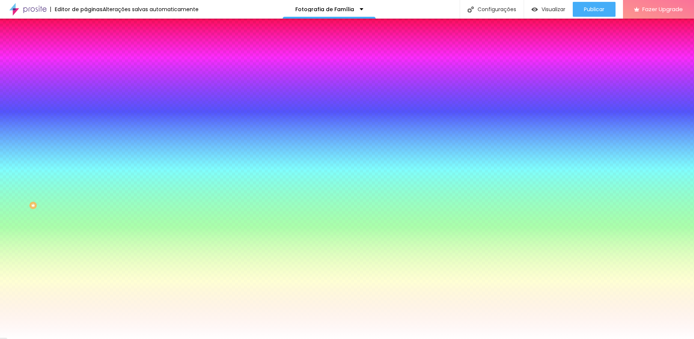
type input "99"
type input "104"
type input "107"
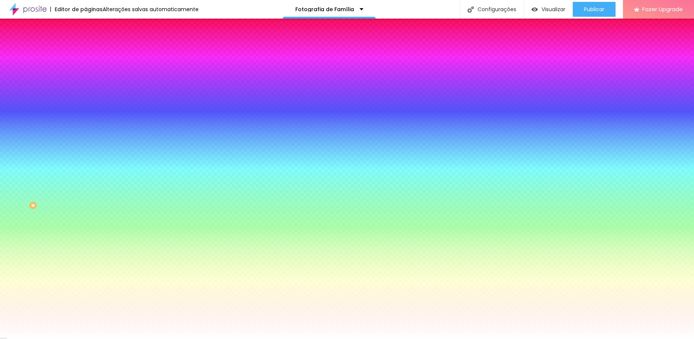
type input "109"
type input "114"
type input "115"
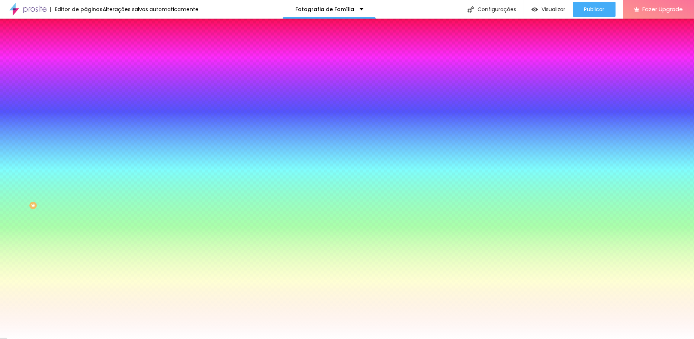
type input "115"
type input "118"
type input "120"
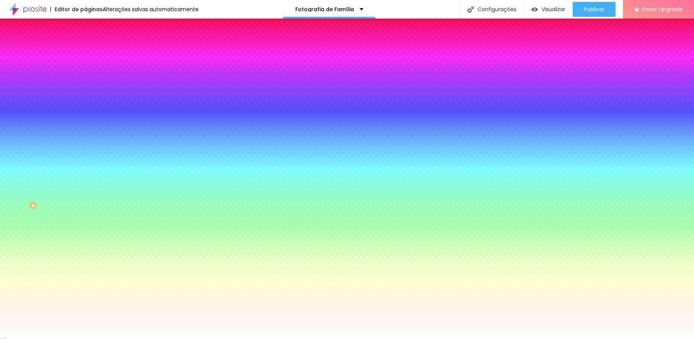
type input "122"
type input "127"
type input "130"
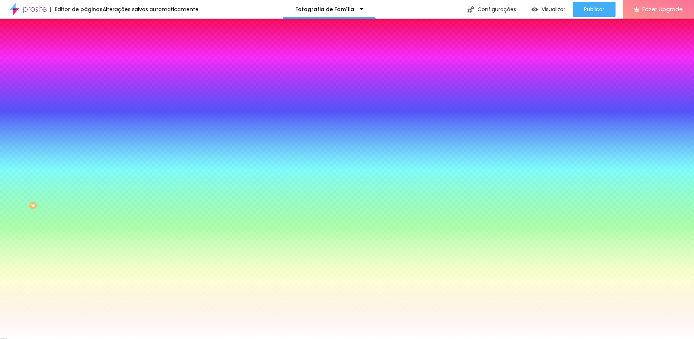
type input "130"
type input "135"
type input "145"
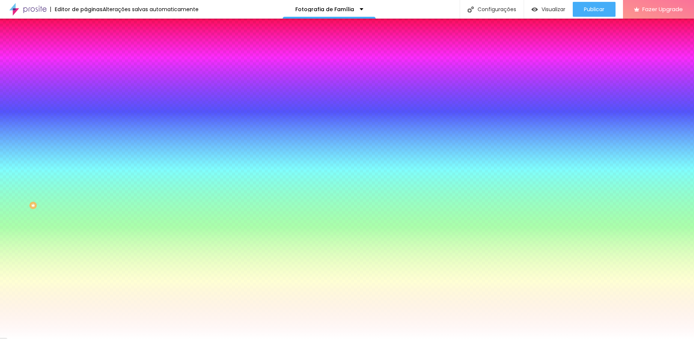
type input "153"
type input "163"
type input "179"
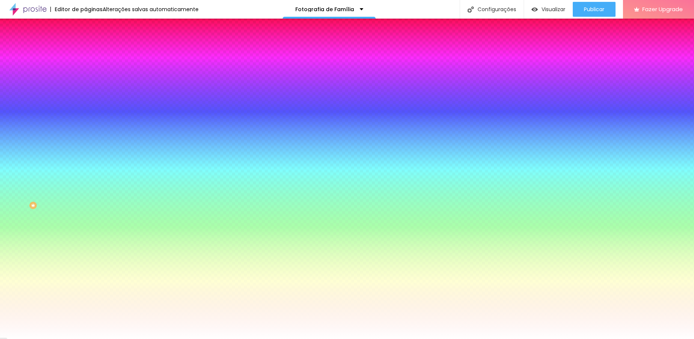
type input "179"
type input "194"
type input "200"
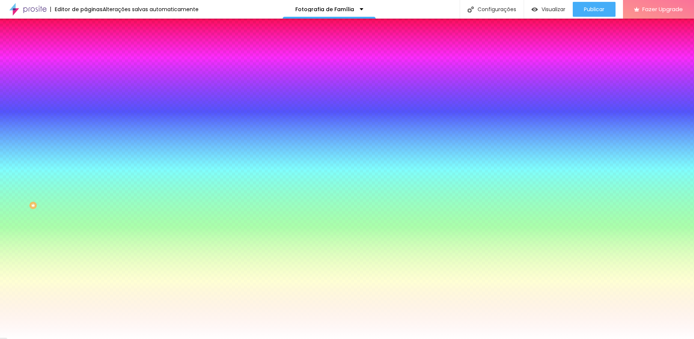
type input "171"
type input "18"
type input "0"
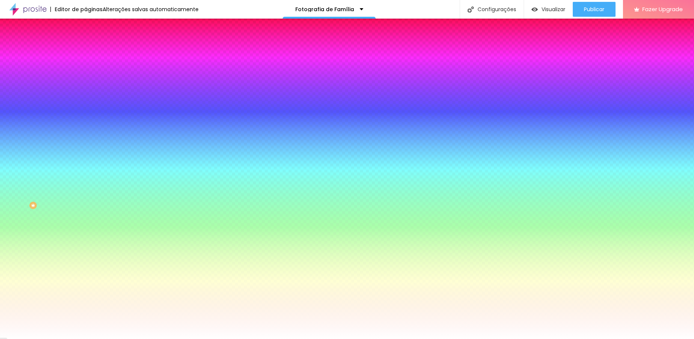
type input "0"
drag, startPoint x: 17, startPoint y: 90, endPoint x: -15, endPoint y: 90, distance: 31.6
click at [86, 165] on input "range" at bounding box center [110, 168] width 48 height 6
click at [86, 51] on li "Avançado" at bounding box center [129, 54] width 86 height 7
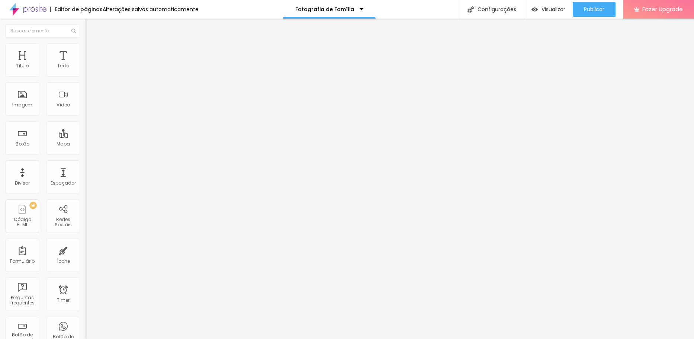
click at [92, 51] on span "Estilo" at bounding box center [98, 48] width 12 height 6
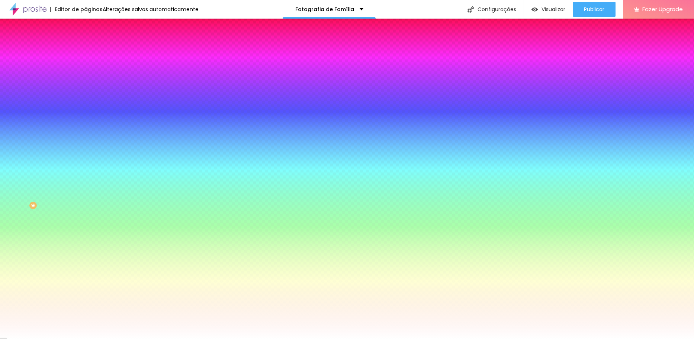
click at [86, 51] on li "Avançado" at bounding box center [129, 54] width 86 height 7
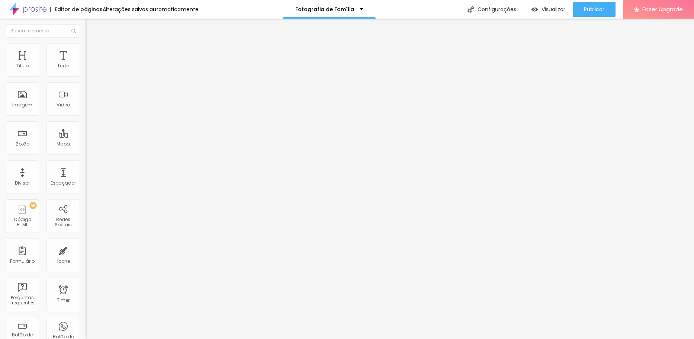
click at [86, 47] on img at bounding box center [89, 46] width 7 height 7
click at [86, 49] on li "Estilo" at bounding box center [129, 46] width 86 height 7
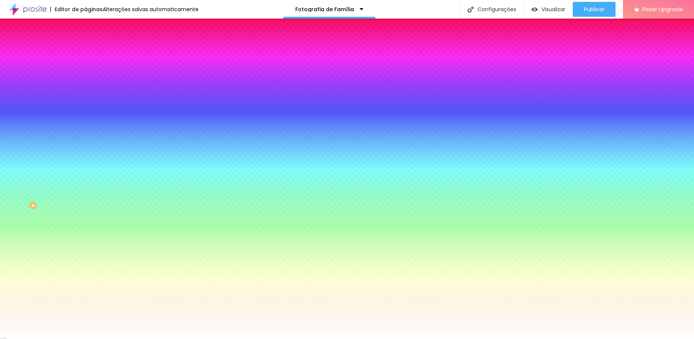
click at [92, 52] on span "Avançado" at bounding box center [104, 55] width 25 height 6
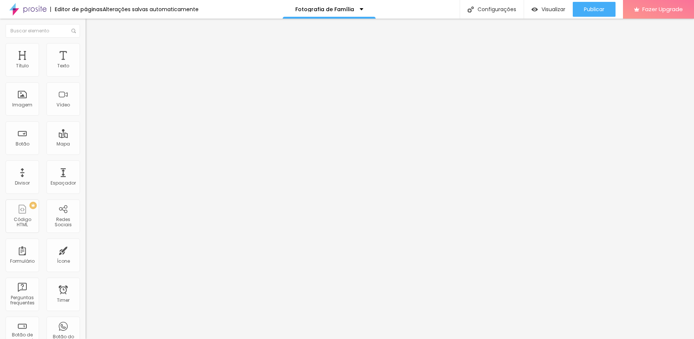
type input "0"
type input "2"
type input "13"
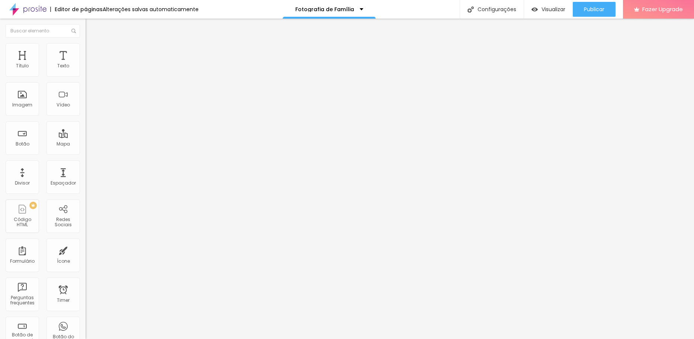
type input "13"
type input "81"
type input "92"
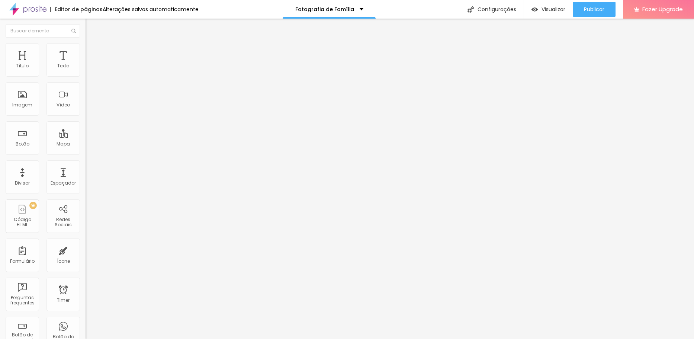
type input "97"
type input "102"
type input "108"
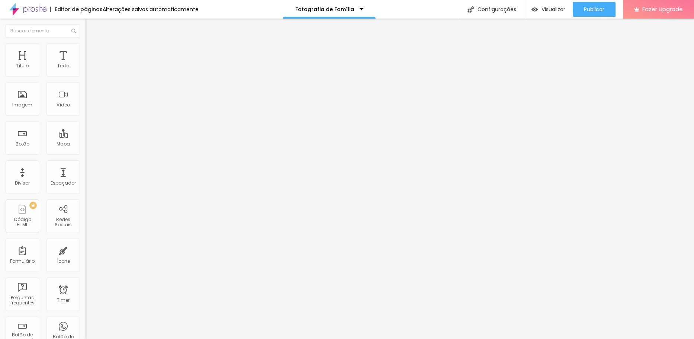
type input "108"
type input "139"
type input "150"
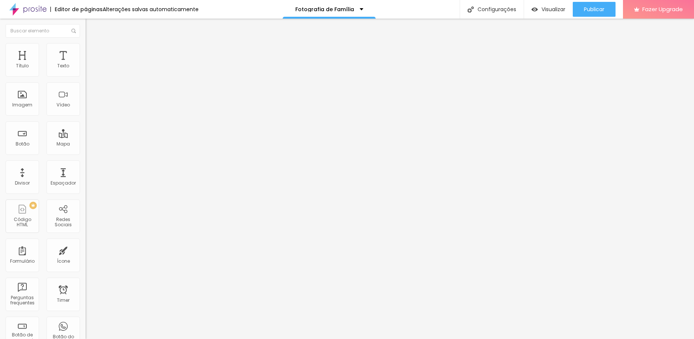
type input "171"
type input "176"
type input "181"
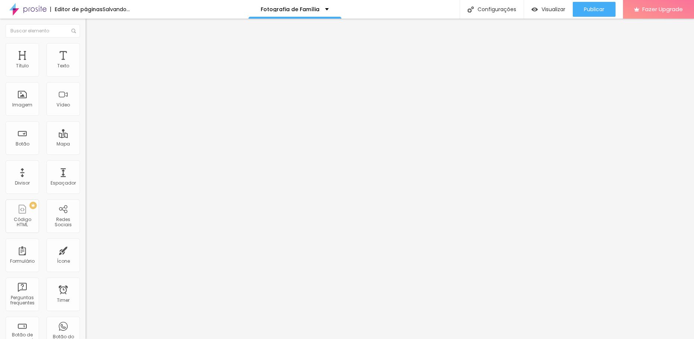
type input "181"
type input "187"
type input "192"
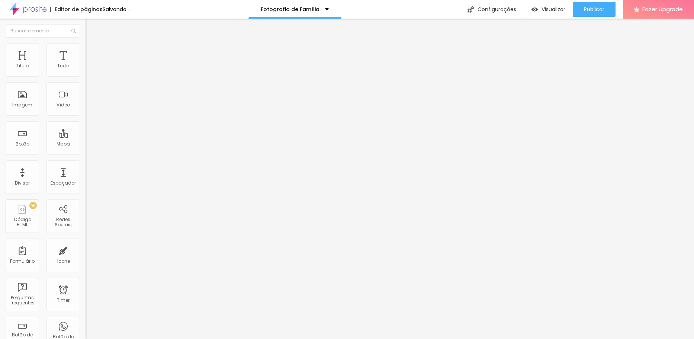
type input "197"
type input "213"
type input "218"
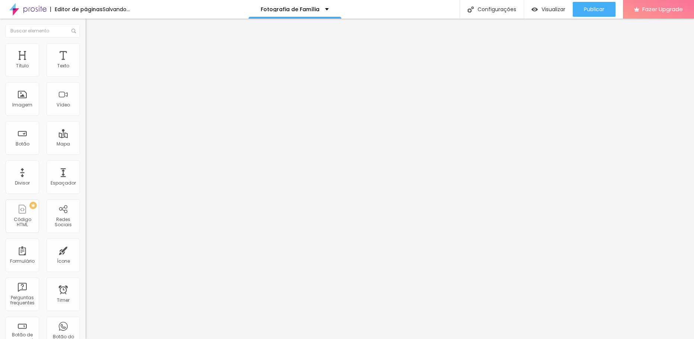
type input "218"
type input "223"
type input "234"
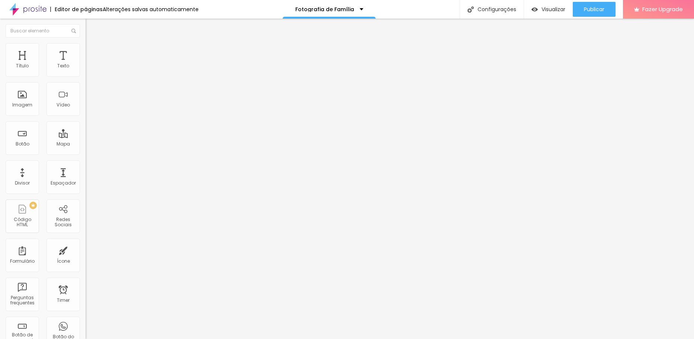
type input "266"
type input "281"
type input "297"
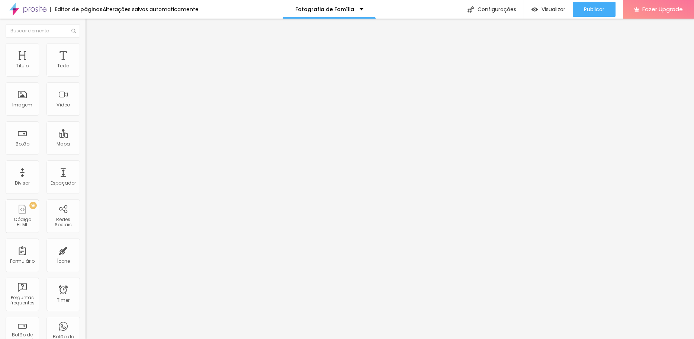
type input "297"
type input "302"
type input "339"
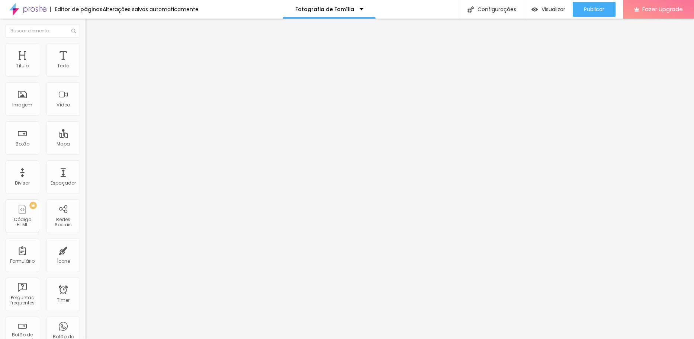
type input "350"
type input "366"
type input "371"
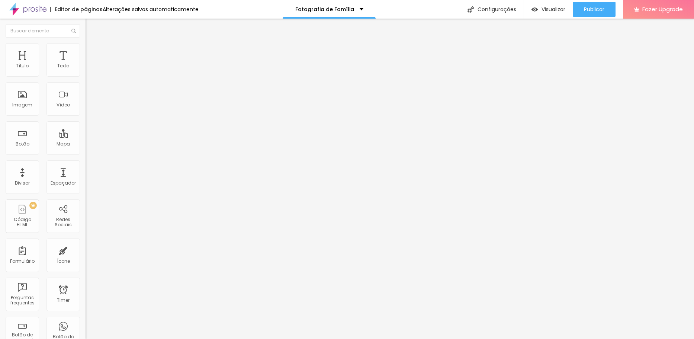
type input "371"
type input "387"
type input "392"
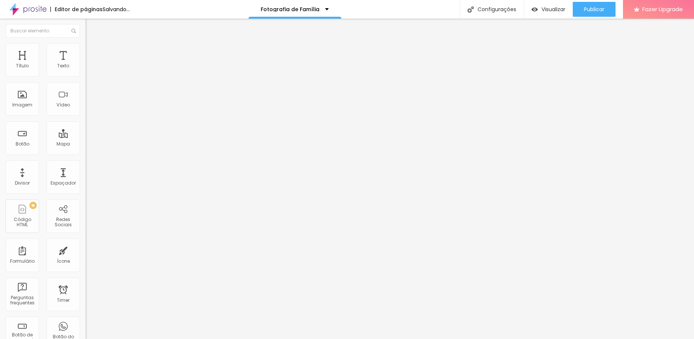
type input "403"
type input "408"
type input "418"
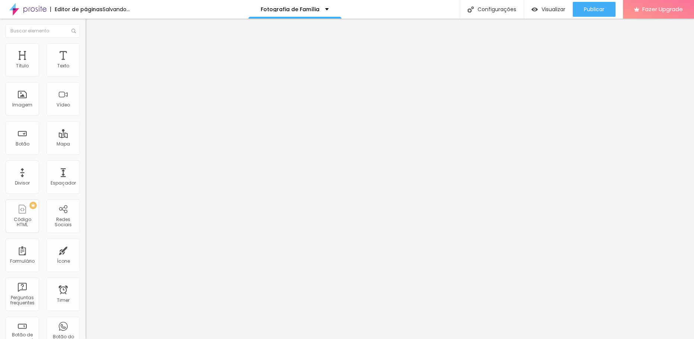
type input "418"
type input "424"
type input "429"
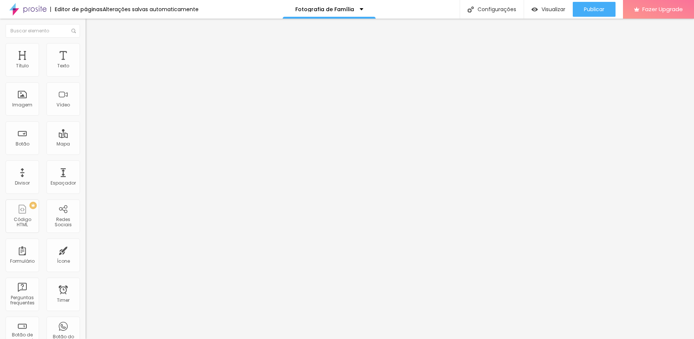
type input "434"
type input "445"
type input "455"
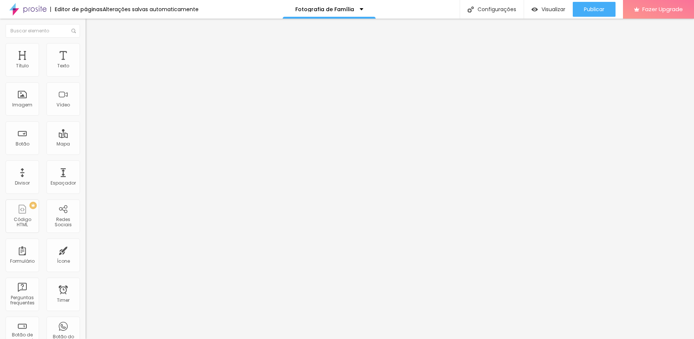
type input "455"
type input "461"
type input "455"
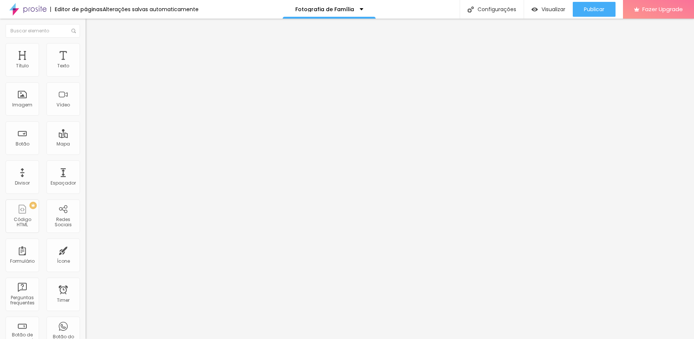
type input "439"
type input "434"
type input "424"
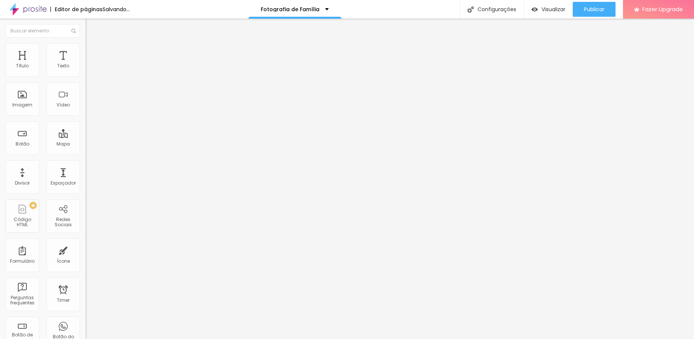
type input "424"
type input "418"
type input "392"
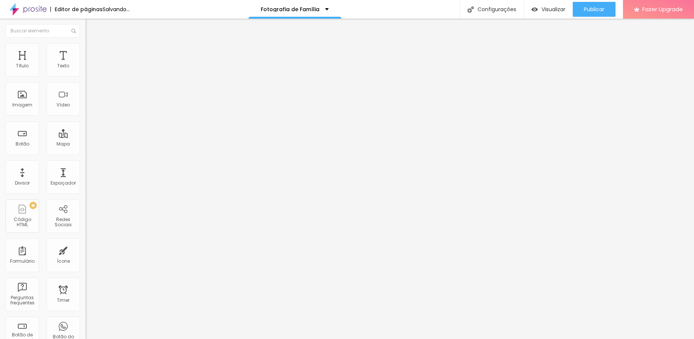
type input "382"
type input "371"
type input "366"
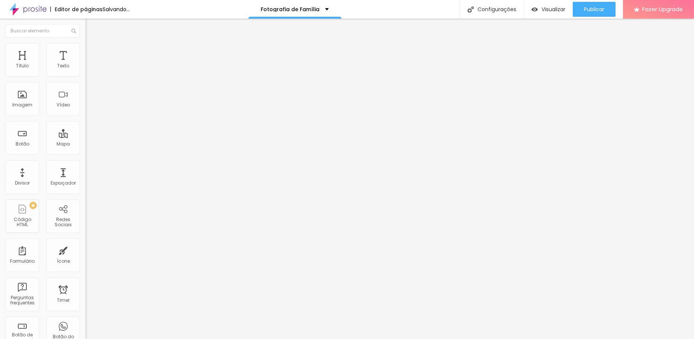
type input "366"
type input "350"
type input "345"
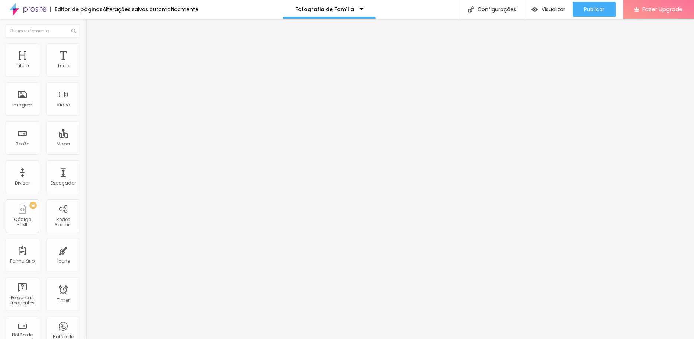
type input "329"
type input "324"
type input "287"
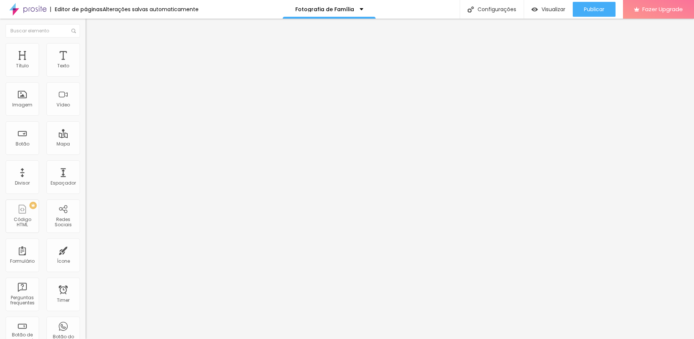
type input "287"
type input "250"
type input "239"
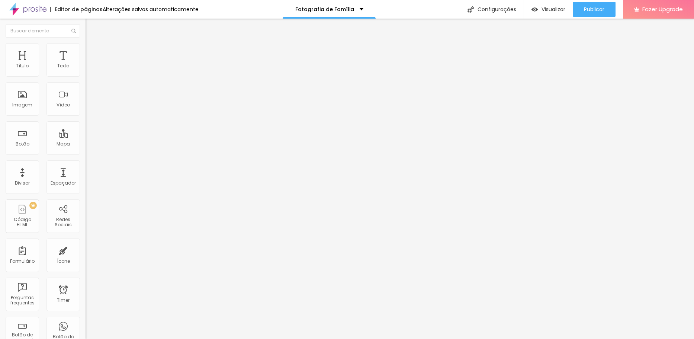
type input "229"
type input "223"
type input "213"
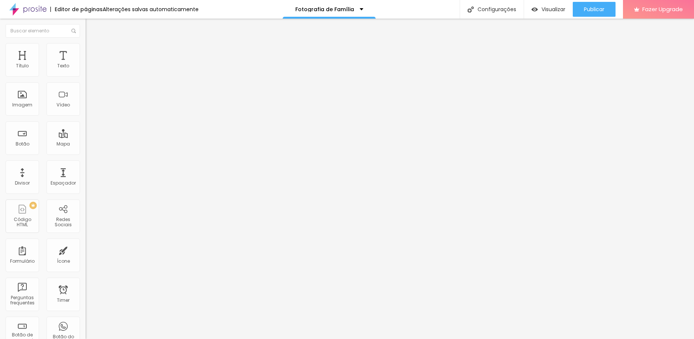
type input "213"
type input "202"
drag, startPoint x: 16, startPoint y: 87, endPoint x: 31, endPoint y: 86, distance: 15.4
click at [86, 250] on input "range" at bounding box center [110, 253] width 48 height 6
click at [92, 51] on span "Avançado" at bounding box center [104, 48] width 25 height 6
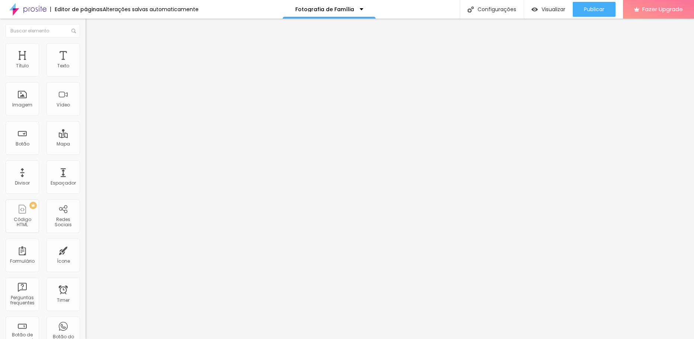
click at [86, 51] on ul "Estilo Avançado" at bounding box center [129, 43] width 86 height 15
click at [92, 44] on span "Estilo" at bounding box center [98, 41] width 12 height 6
click at [89, 69] on icon "button" at bounding box center [91, 67] width 4 height 4
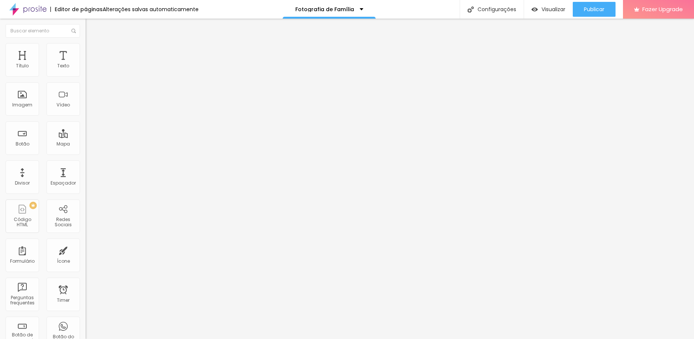
click at [92, 51] on span "Estilo" at bounding box center [98, 48] width 12 height 6
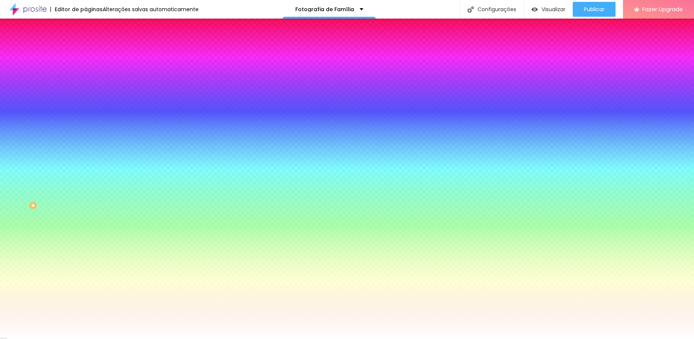
click at [86, 51] on li "Avançado" at bounding box center [129, 54] width 86 height 7
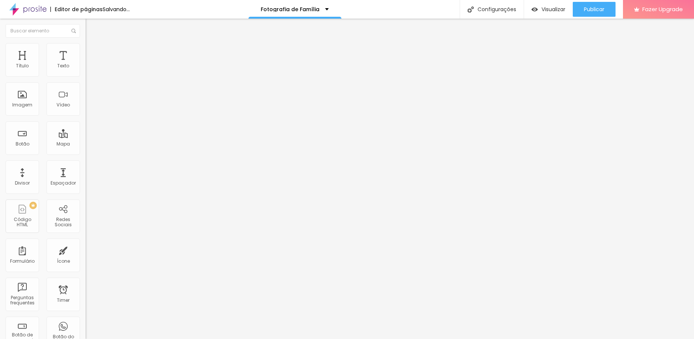
drag, startPoint x: 31, startPoint y: 74, endPoint x: -1, endPoint y: 73, distance: 32.0
click at [86, 144] on input "range" at bounding box center [110, 147] width 48 height 6
click at [92, 51] on span "Estilo" at bounding box center [98, 48] width 12 height 6
click at [92, 50] on span "Estilo" at bounding box center [98, 48] width 12 height 6
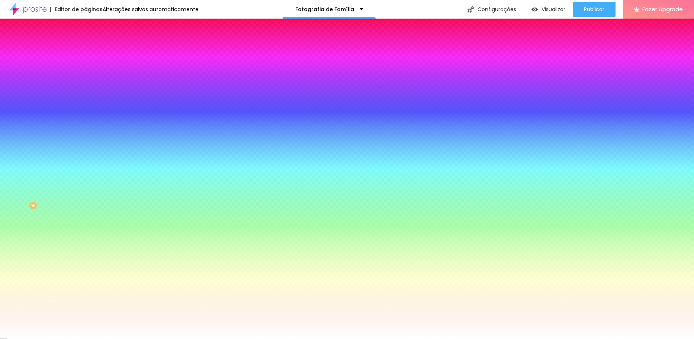
click at [86, 51] on img at bounding box center [89, 54] width 7 height 7
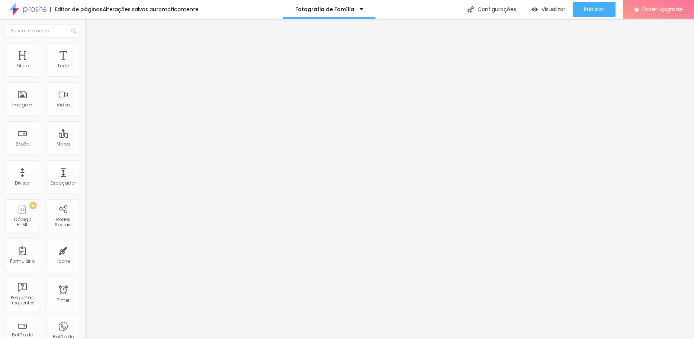
drag, startPoint x: 30, startPoint y: 73, endPoint x: 6, endPoint y: 73, distance: 23.8
click at [86, 144] on input "range" at bounding box center [110, 147] width 48 height 6
click at [86, 47] on img at bounding box center [89, 46] width 7 height 7
drag, startPoint x: 77, startPoint y: 80, endPoint x: 90, endPoint y: 80, distance: 13.4
click at [90, 76] on input "range" at bounding box center [110, 73] width 48 height 6
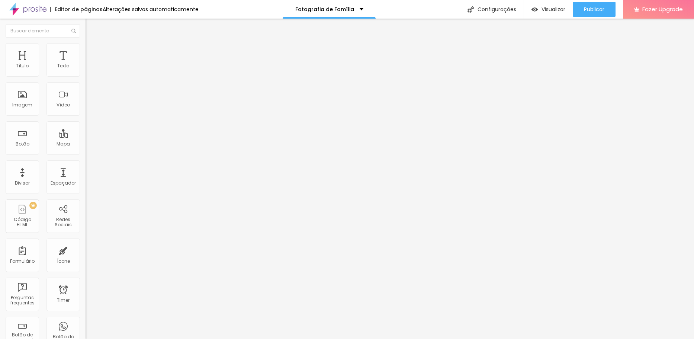
click at [86, 51] on li "Avançado" at bounding box center [129, 54] width 86 height 7
drag, startPoint x: 22, startPoint y: 74, endPoint x: 47, endPoint y: 74, distance: 24.6
click at [86, 144] on input "range" at bounding box center [110, 147] width 48 height 6
drag, startPoint x: 21, startPoint y: 87, endPoint x: 45, endPoint y: 87, distance: 23.4
click at [86, 250] on input "range" at bounding box center [110, 253] width 48 height 6
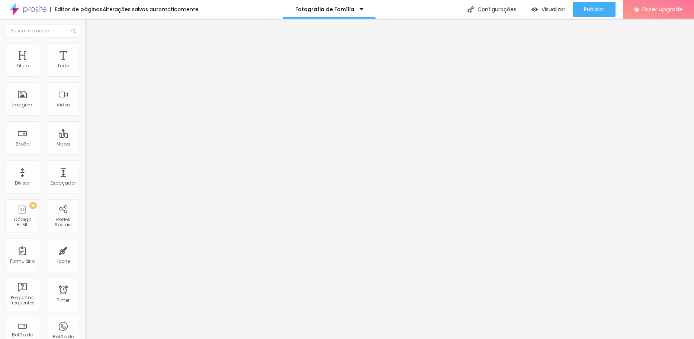
click at [92, 51] on span "Estilo" at bounding box center [98, 48] width 12 height 6
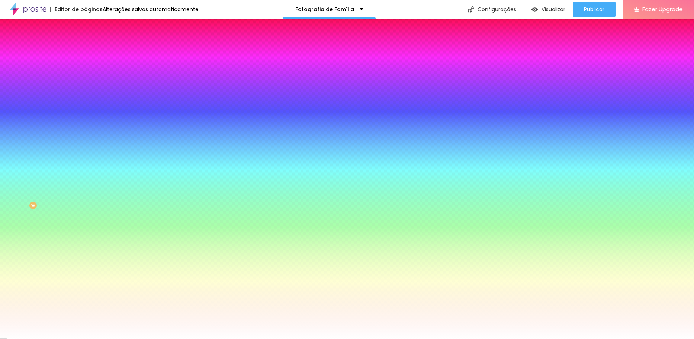
click at [86, 68] on span "Adicionar imagem" at bounding box center [110, 65] width 48 height 6
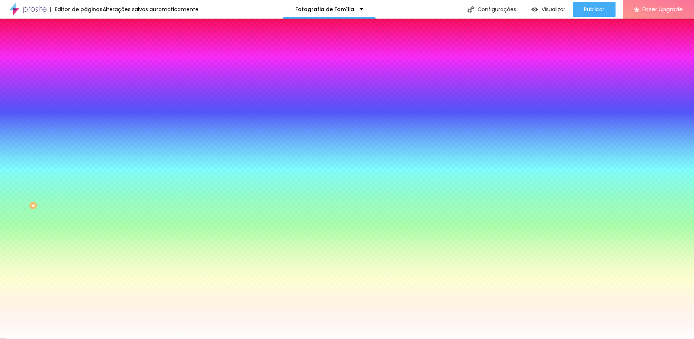
click at [86, 51] on li "Avançado" at bounding box center [129, 54] width 86 height 7
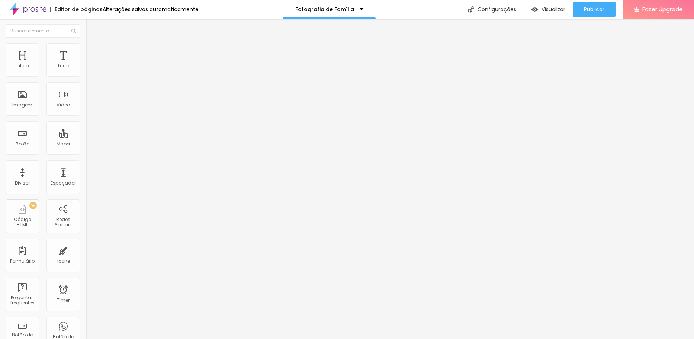
drag, startPoint x: 47, startPoint y: 73, endPoint x: 39, endPoint y: 75, distance: 7.7
click at [86, 144] on input "range" at bounding box center [110, 147] width 48 height 6
click at [86, 48] on img at bounding box center [89, 46] width 7 height 7
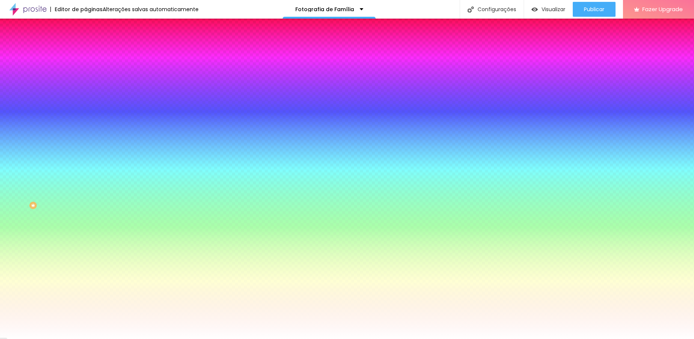
click at [86, 72] on div "Efeito da Imagem" at bounding box center [129, 70] width 86 height 4
click at [86, 89] on span "Parallax" at bounding box center [95, 86] width 18 height 6
click at [86, 82] on span "Nenhum" at bounding box center [95, 79] width 19 height 6
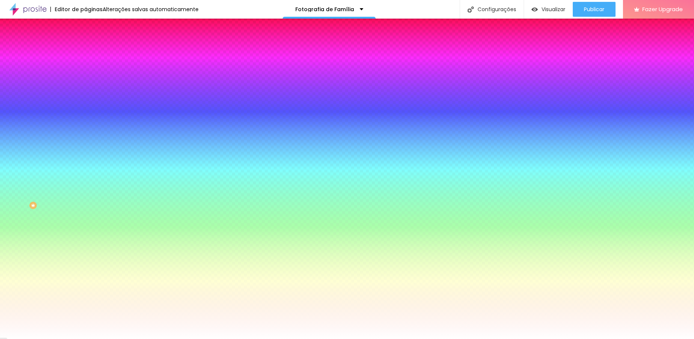
click at [92, 44] on span "Conteúdo" at bounding box center [103, 41] width 23 height 6
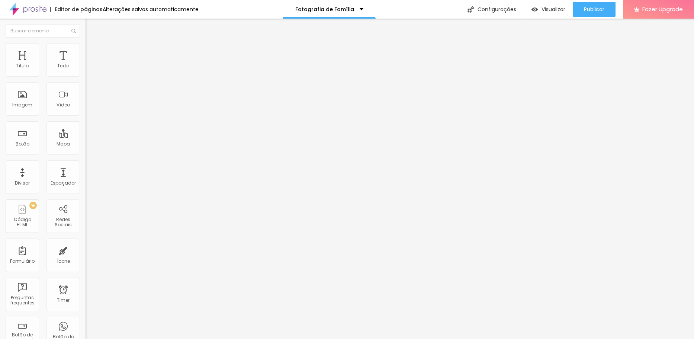
click at [86, 68] on span "Encaixotado" at bounding box center [100, 64] width 29 height 6
click at [86, 79] on span "Completo" at bounding box center [97, 76] width 23 height 6
click at [92, 79] on span "Completo" at bounding box center [103, 76] width 23 height 6
click at [92, 51] on span "Estilo" at bounding box center [98, 48] width 12 height 6
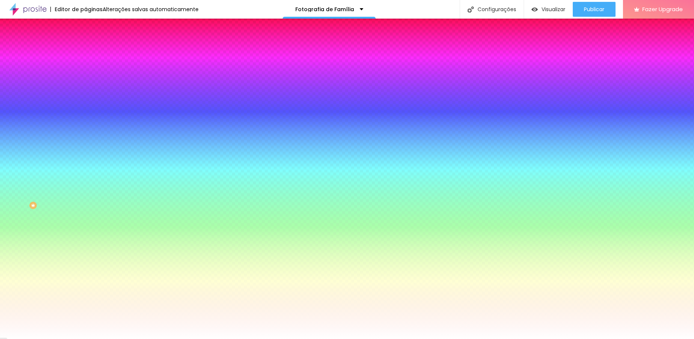
click at [86, 51] on img at bounding box center [89, 54] width 7 height 7
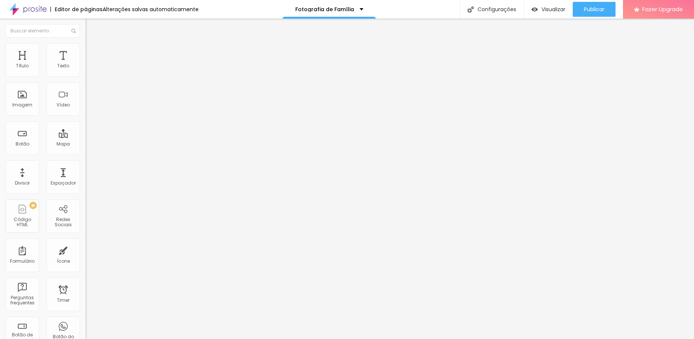
click at [92, 50] on span "Estilo" at bounding box center [98, 48] width 12 height 6
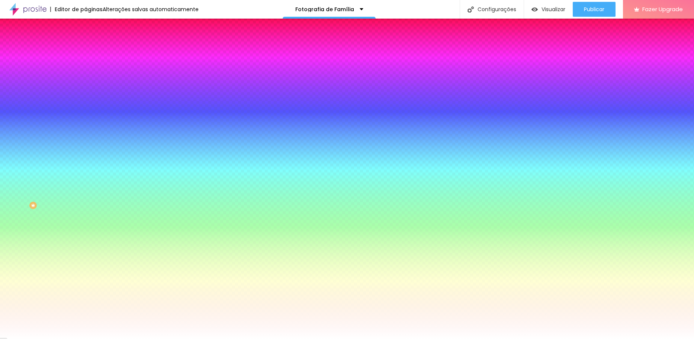
click at [92, 54] on span "Avançado" at bounding box center [104, 55] width 25 height 6
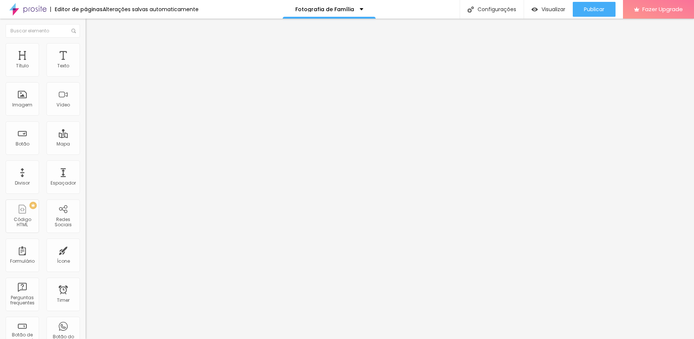
click at [91, 29] on div "Editar Coluna" at bounding box center [114, 27] width 46 height 6
click at [25, 100] on div "Imagem" at bounding box center [22, 98] width 33 height 33
click at [86, 64] on span "Adicionar imagem" at bounding box center [110, 61] width 48 height 6
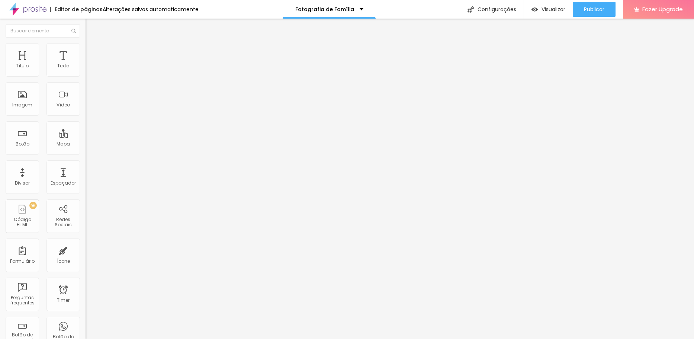
click at [92, 50] on span "Estilo" at bounding box center [98, 48] width 12 height 6
click at [89, 201] on icon "button" at bounding box center [91, 203] width 4 height 4
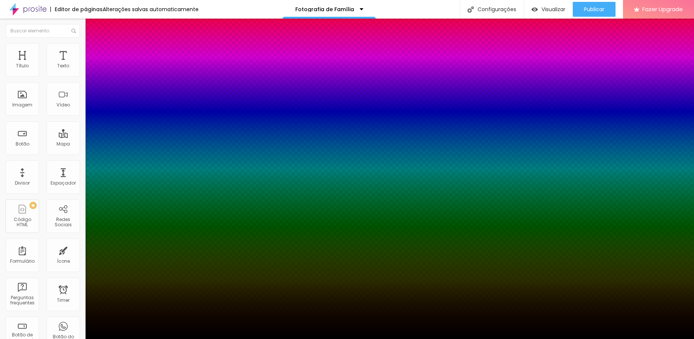
click at [132, 339] on div at bounding box center [347, 343] width 694 height 0
click at [67, 339] on div at bounding box center [347, 339] width 694 height 0
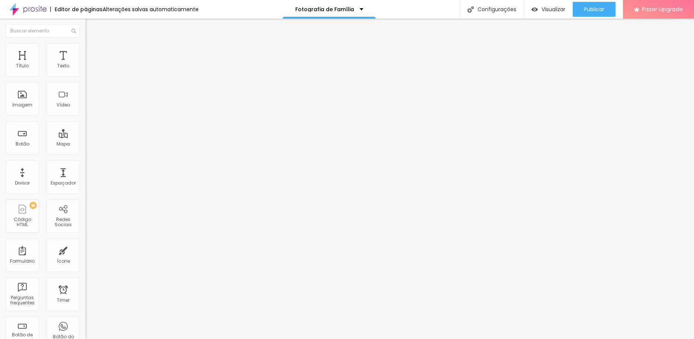
click at [92, 52] on span "Avançado" at bounding box center [104, 55] width 25 height 6
click at [86, 51] on li "Avançado" at bounding box center [129, 54] width 86 height 7
drag, startPoint x: 30, startPoint y: 73, endPoint x: 22, endPoint y: 71, distance: 8.0
click at [86, 144] on input "range" at bounding box center [110, 147] width 48 height 6
click at [92, 50] on span "Estilo" at bounding box center [98, 48] width 12 height 6
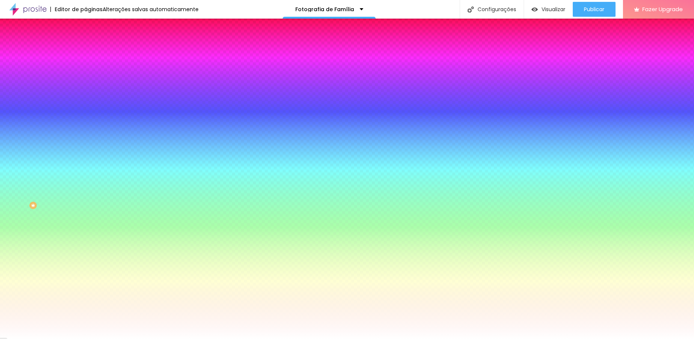
click at [86, 51] on img at bounding box center [89, 54] width 7 height 7
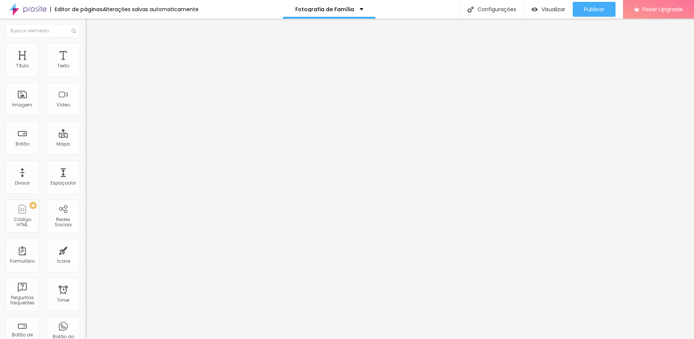
click at [86, 48] on li "Estilo" at bounding box center [129, 46] width 86 height 7
click at [86, 51] on img at bounding box center [89, 54] width 7 height 7
drag, startPoint x: 22, startPoint y: 72, endPoint x: 3, endPoint y: 72, distance: 18.6
click at [86, 144] on input "range" at bounding box center [110, 147] width 48 height 6
drag, startPoint x: 19, startPoint y: 88, endPoint x: 0, endPoint y: 88, distance: 19.3
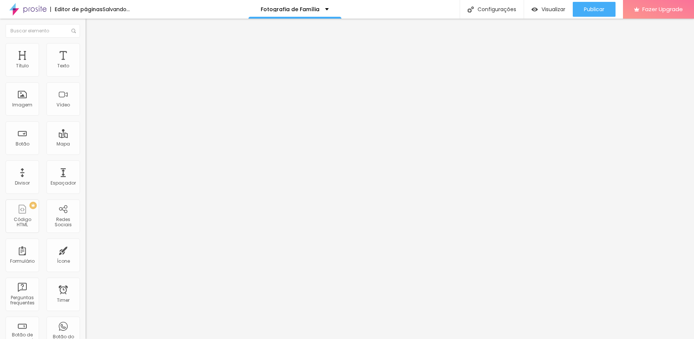
click at [86, 250] on input "range" at bounding box center [110, 253] width 48 height 6
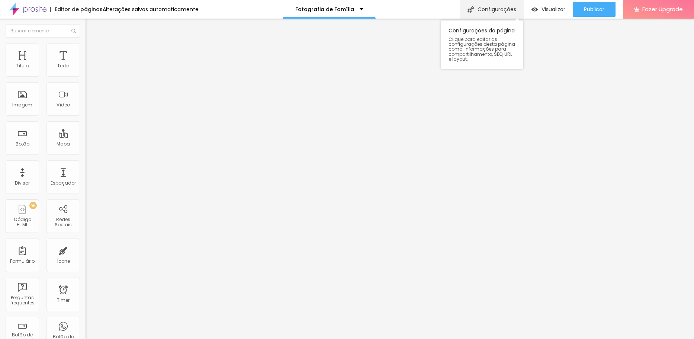
click at [488, 8] on div "Configurações" at bounding box center [492, 9] width 64 height 19
click at [86, 47] on img at bounding box center [89, 46] width 7 height 7
click at [92, 50] on span "Estilo" at bounding box center [98, 48] width 12 height 6
click at [92, 44] on span "Conteúdo" at bounding box center [103, 41] width 23 height 6
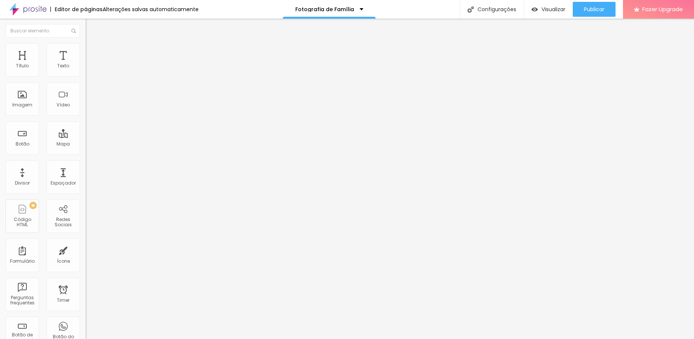
click at [86, 94] on img at bounding box center [88, 91] width 5 height 5
click at [86, 100] on img at bounding box center [88, 97] width 5 height 5
click at [86, 68] on div "Descrição da imagem (Alt)" at bounding box center [129, 65] width 86 height 4
click at [86, 75] on input "text" at bounding box center [130, 71] width 89 height 7
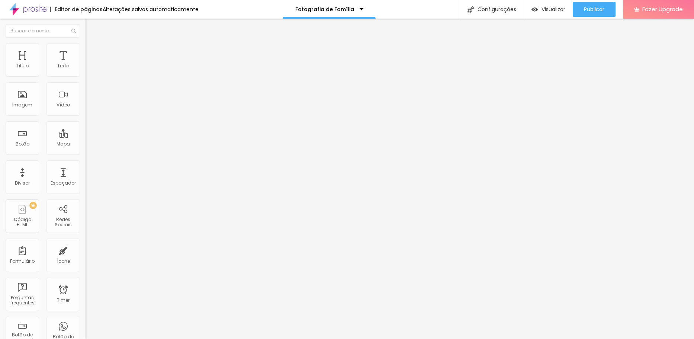
click at [86, 48] on img at bounding box center [89, 46] width 7 height 7
click at [65, 63] on div "Texto" at bounding box center [63, 59] width 33 height 33
click at [92, 51] on span "Avançado" at bounding box center [104, 48] width 25 height 6
click at [86, 43] on li "Estilo" at bounding box center [129, 39] width 86 height 7
click at [89, 69] on icon "button" at bounding box center [91, 67] width 4 height 4
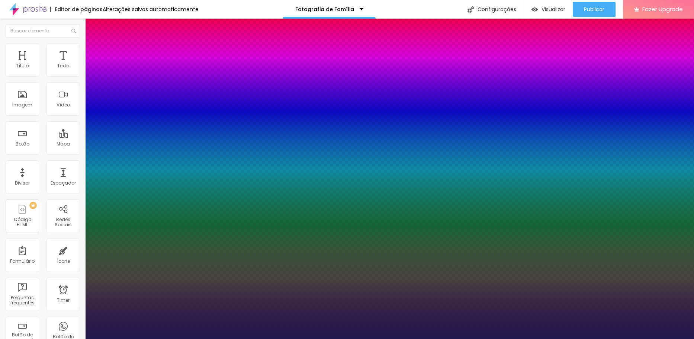
click at [489, 339] on div at bounding box center [347, 339] width 694 height 0
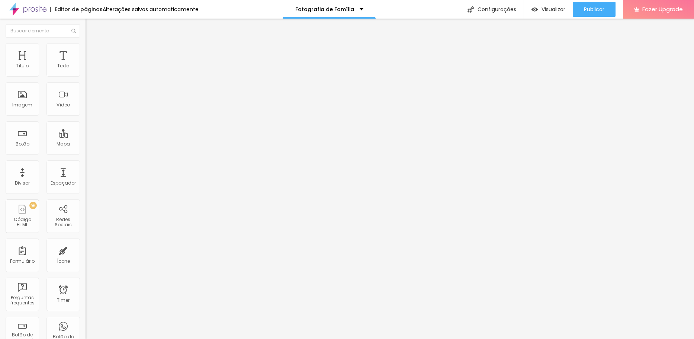
click at [89, 69] on icon "button" at bounding box center [91, 67] width 4 height 4
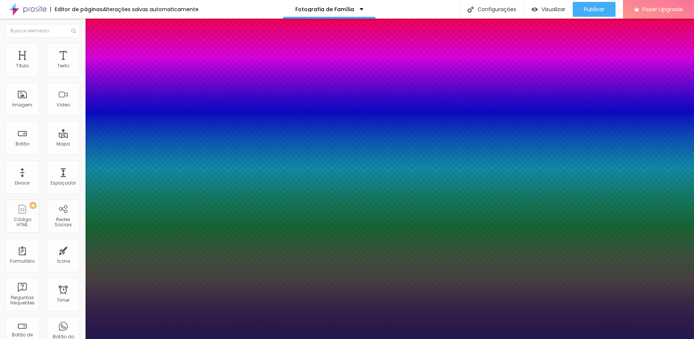
drag, startPoint x: 99, startPoint y: 126, endPoint x: 109, endPoint y: 126, distance: 10.0
click at [521, 339] on div at bounding box center [347, 339] width 694 height 0
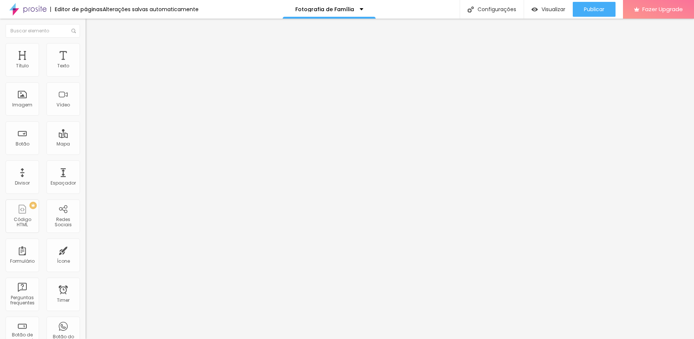
click at [91, 28] on img "button" at bounding box center [94, 27] width 6 height 6
click at [89, 69] on icon "button" at bounding box center [91, 67] width 4 height 4
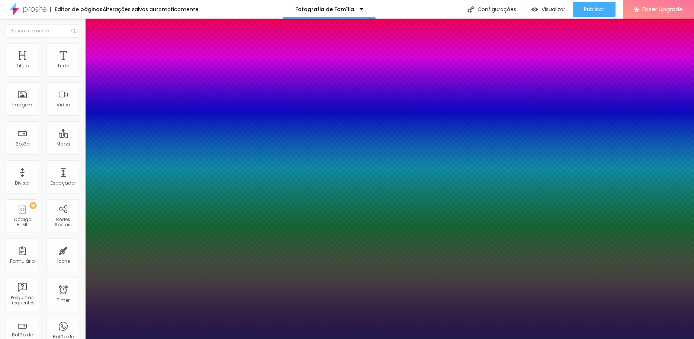
click at [619, 339] on div at bounding box center [347, 339] width 694 height 0
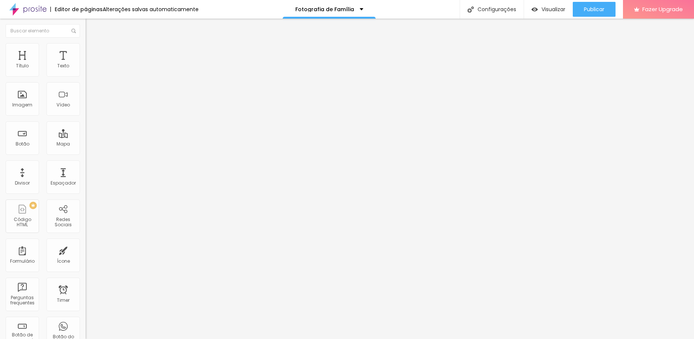
click at [89, 69] on icon "button" at bounding box center [91, 67] width 4 height 4
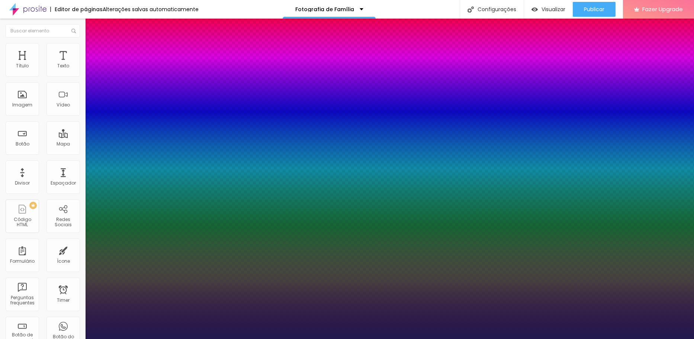
click at [503, 339] on div at bounding box center [347, 339] width 694 height 0
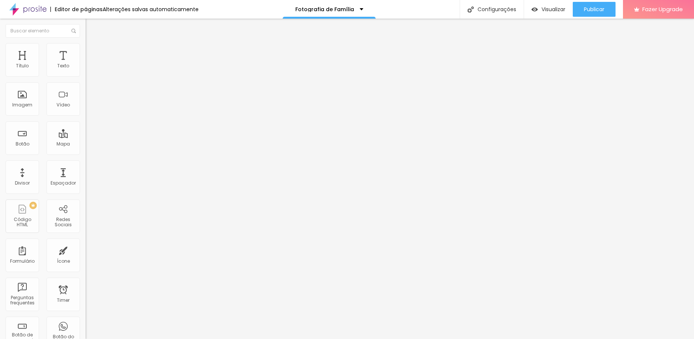
click at [86, 71] on button "button" at bounding box center [91, 68] width 10 height 8
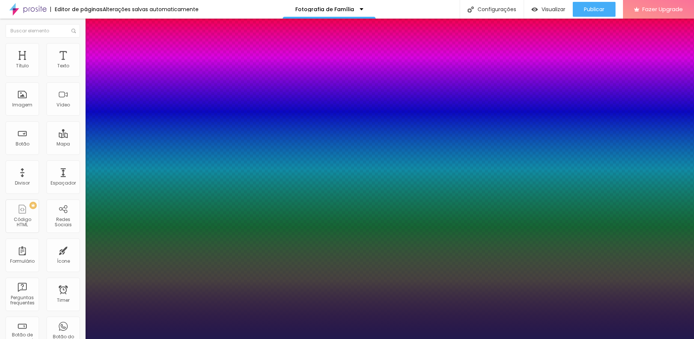
click at [481, 339] on div at bounding box center [347, 339] width 694 height 0
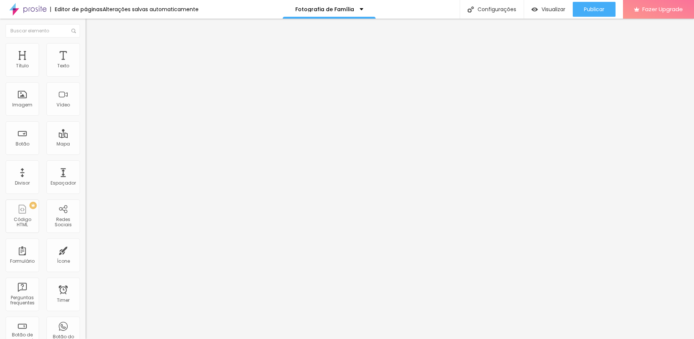
click at [86, 49] on li "Avançado" at bounding box center [129, 46] width 86 height 7
drag, startPoint x: 22, startPoint y: 73, endPoint x: 38, endPoint y: 74, distance: 16.4
click at [86, 137] on input "range" at bounding box center [110, 140] width 48 height 6
drag, startPoint x: 21, startPoint y: 88, endPoint x: 48, endPoint y: 89, distance: 26.8
click at [86, 242] on input "range" at bounding box center [110, 245] width 48 height 6
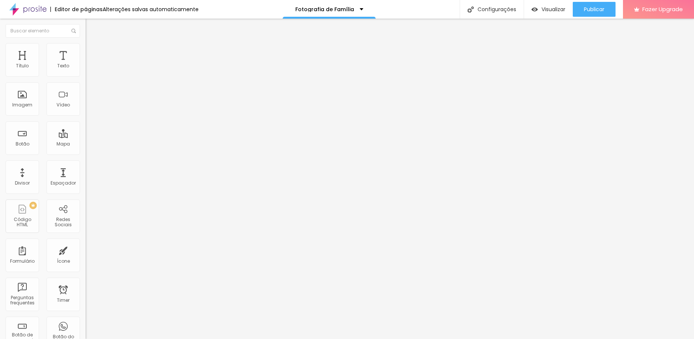
click at [86, 43] on li "Estilo" at bounding box center [129, 39] width 86 height 7
click at [89, 68] on icon "button" at bounding box center [90, 66] width 3 height 3
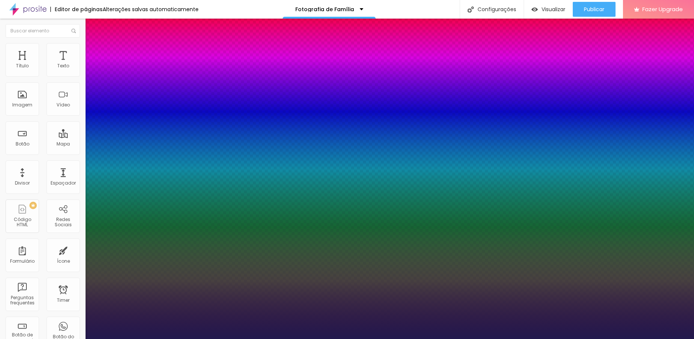
click at [529, 339] on div at bounding box center [347, 339] width 694 height 0
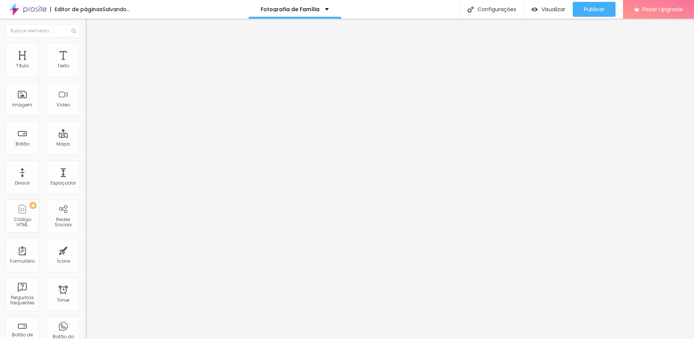
click at [92, 50] on span "Estilo" at bounding box center [98, 48] width 12 height 6
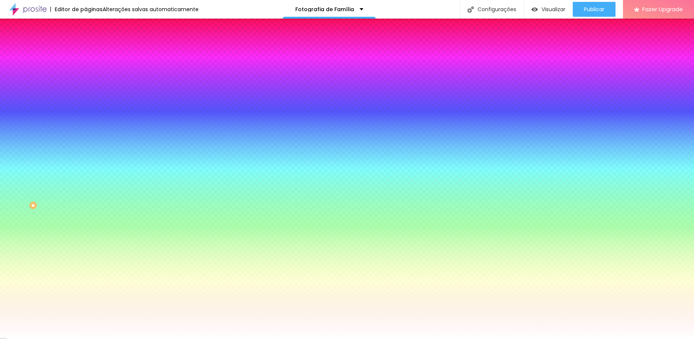
click at [86, 51] on img at bounding box center [89, 54] width 7 height 7
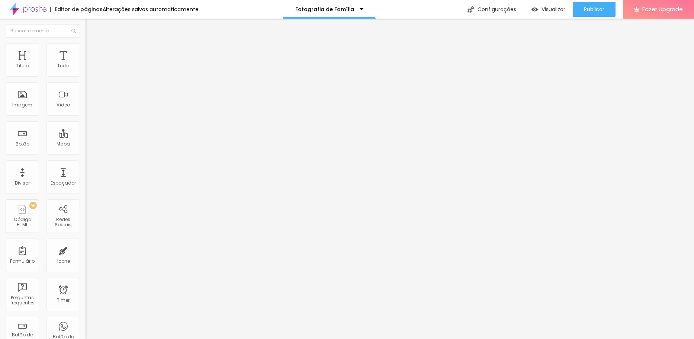
drag, startPoint x: 31, startPoint y: 73, endPoint x: -5, endPoint y: 73, distance: 36.5
click at [86, 144] on input "range" at bounding box center [110, 147] width 48 height 6
click at [86, 51] on img at bounding box center [89, 54] width 7 height 7
drag, startPoint x: 25, startPoint y: 74, endPoint x: 12, endPoint y: 74, distance: 12.7
click at [86, 144] on input "range" at bounding box center [110, 147] width 48 height 6
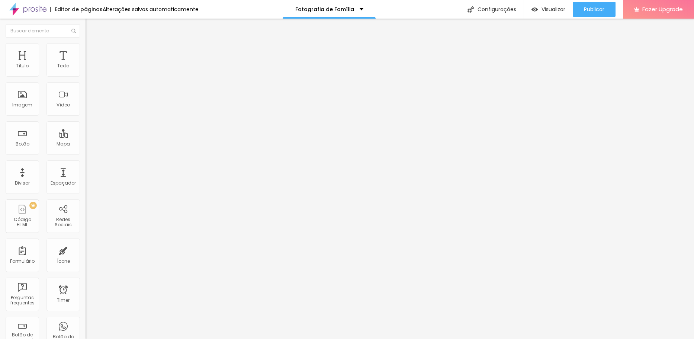
click at [86, 51] on li "Avançado" at bounding box center [129, 54] width 86 height 7
click at [86, 49] on li "Estilo" at bounding box center [129, 46] width 86 height 7
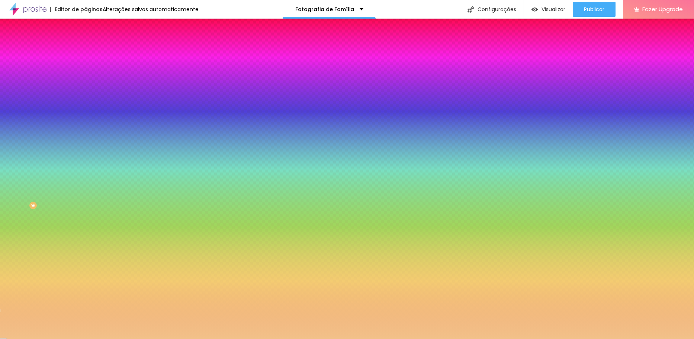
click at [86, 71] on div at bounding box center [129, 71] width 86 height 0
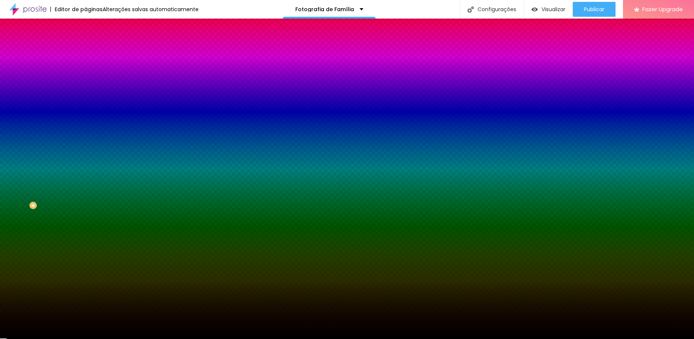
drag, startPoint x: 16, startPoint y: 126, endPoint x: -15, endPoint y: 164, distance: 48.9
click at [0, 165] on html "Editor de páginas Alterações salvas automaticamente Fotografia de Família Confi…" at bounding box center [347, 169] width 694 height 339
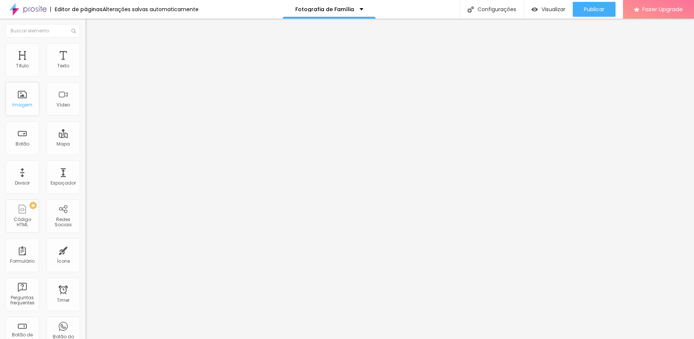
click at [18, 101] on div "Imagem" at bounding box center [22, 98] width 33 height 33
click at [91, 28] on img "button" at bounding box center [94, 27] width 6 height 6
click at [89, 68] on icon "button" at bounding box center [90, 66] width 3 height 3
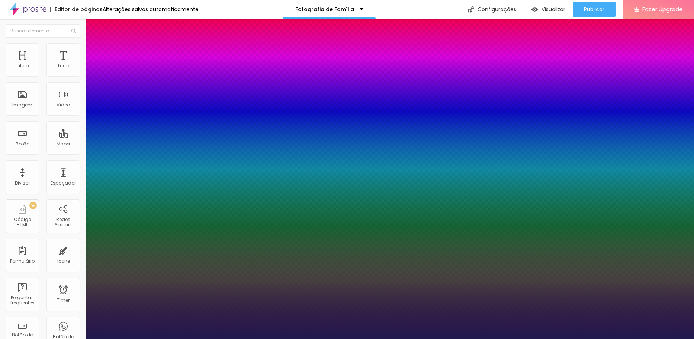
drag, startPoint x: 100, startPoint y: 127, endPoint x: 121, endPoint y: 128, distance: 20.8
click at [480, 339] on div at bounding box center [347, 339] width 694 height 0
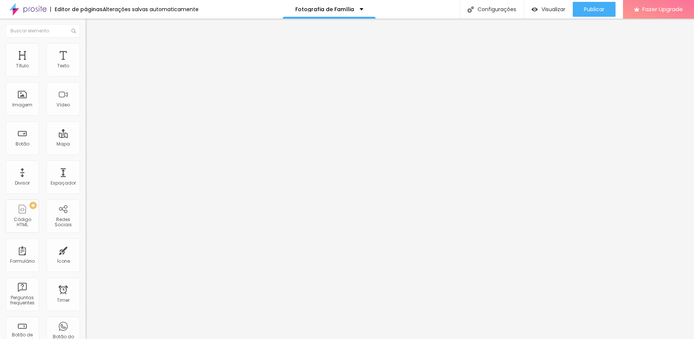
click at [86, 48] on li "Estilo" at bounding box center [129, 46] width 86 height 7
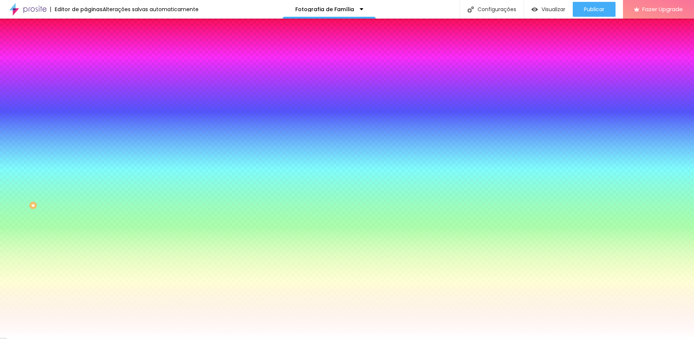
click at [92, 52] on span "Avançado" at bounding box center [104, 55] width 25 height 6
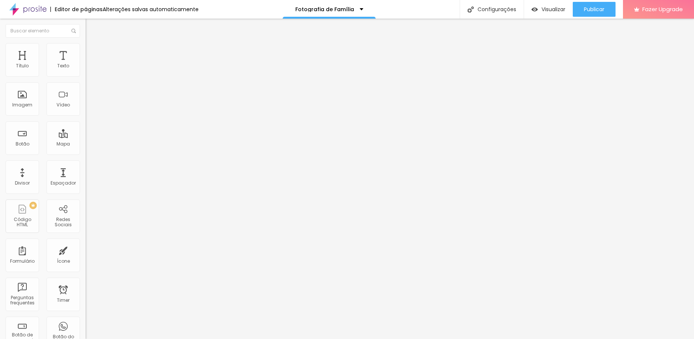
drag, startPoint x: 48, startPoint y: 74, endPoint x: 2, endPoint y: 74, distance: 46.1
click at [86, 144] on input "range" at bounding box center [110, 147] width 48 height 6
drag, startPoint x: 16, startPoint y: 87, endPoint x: -4, endPoint y: 87, distance: 20.5
click at [86, 250] on input "range" at bounding box center [110, 253] width 48 height 6
click at [92, 50] on span "Avançado" at bounding box center [104, 48] width 25 height 6
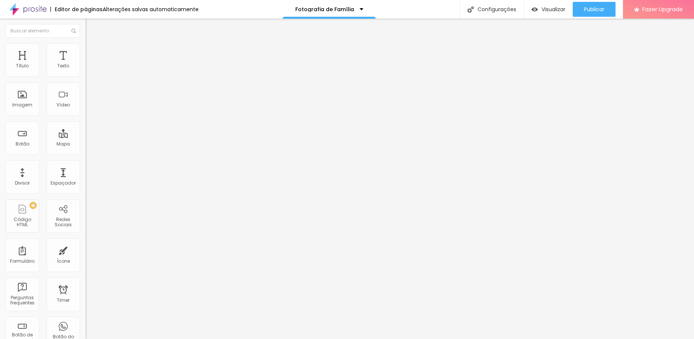
drag, startPoint x: 23, startPoint y: 75, endPoint x: 3, endPoint y: 75, distance: 19.3
click at [86, 137] on input "range" at bounding box center [110, 140] width 48 height 6
drag, startPoint x: 22, startPoint y: 88, endPoint x: -20, endPoint y: 90, distance: 41.4
click at [86, 242] on input "range" at bounding box center [110, 245] width 48 height 6
click at [92, 52] on span "Avançado" at bounding box center [104, 55] width 25 height 6
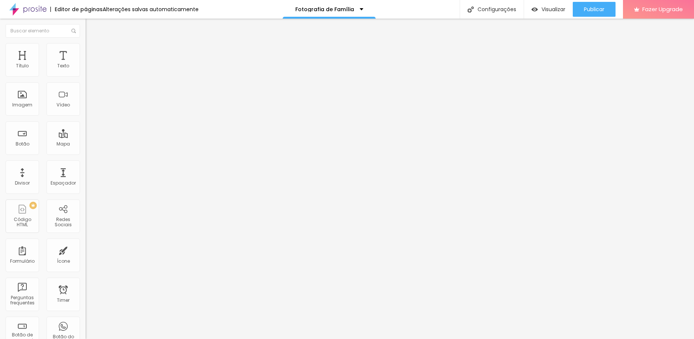
drag, startPoint x: 22, startPoint y: 72, endPoint x: 8, endPoint y: 74, distance: 14.3
click at [86, 144] on input "range" at bounding box center [110, 147] width 48 height 6
drag, startPoint x: 20, startPoint y: 87, endPoint x: -4, endPoint y: 87, distance: 23.8
click at [86, 250] on input "range" at bounding box center [110, 253] width 48 height 6
click at [86, 48] on li "Estilo" at bounding box center [129, 46] width 86 height 7
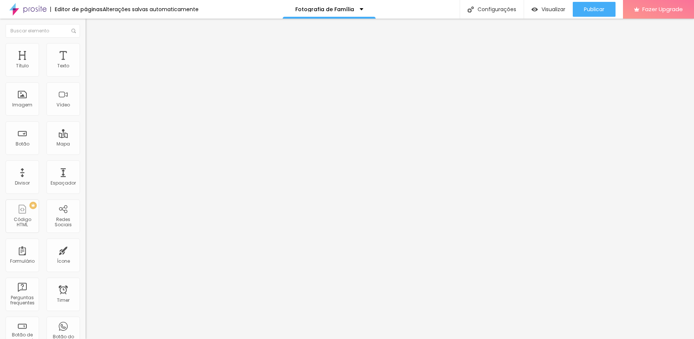
drag, startPoint x: 77, startPoint y: 80, endPoint x: 103, endPoint y: 80, distance: 26.0
click at [103, 76] on input "range" at bounding box center [110, 73] width 48 height 6
drag, startPoint x: 17, startPoint y: 94, endPoint x: 2, endPoint y: 93, distance: 15.3
click at [86, 163] on input "range" at bounding box center [110, 166] width 48 height 6
click at [92, 52] on span "Avançado" at bounding box center [104, 55] width 25 height 6
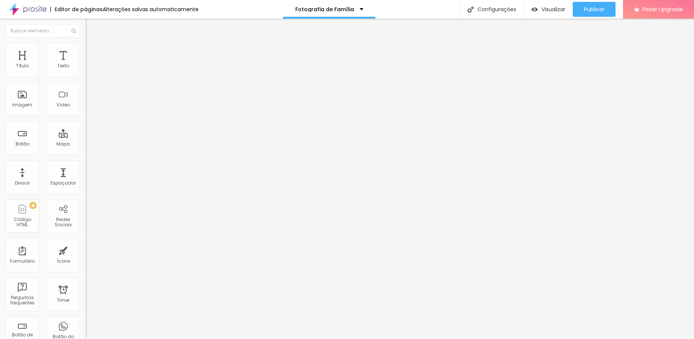
drag, startPoint x: 31, startPoint y: 73, endPoint x: 10, endPoint y: 75, distance: 20.2
click at [86, 144] on input "range" at bounding box center [110, 147] width 48 height 6
click at [92, 51] on span "Estilo" at bounding box center [98, 48] width 12 height 6
click at [86, 51] on img at bounding box center [89, 54] width 7 height 7
drag, startPoint x: 22, startPoint y: 72, endPoint x: 4, endPoint y: 75, distance: 17.7
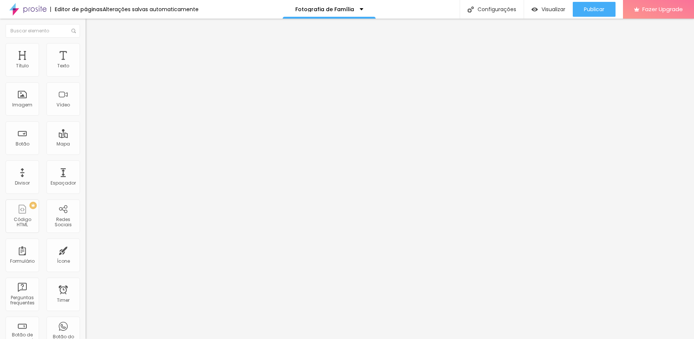
click at [86, 144] on input "range" at bounding box center [110, 147] width 48 height 6
drag, startPoint x: 20, startPoint y: 88, endPoint x: -3, endPoint y: 88, distance: 23.8
click at [86, 250] on input "range" at bounding box center [110, 253] width 48 height 6
click at [86, 48] on li "Estilo" at bounding box center [129, 46] width 86 height 7
click at [86, 51] on li "Avançado" at bounding box center [129, 54] width 86 height 7
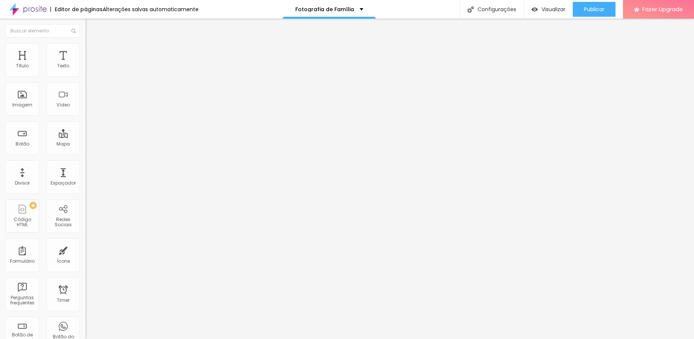
click at [86, 47] on img at bounding box center [89, 46] width 7 height 7
click at [86, 42] on img at bounding box center [89, 39] width 7 height 7
click at [92, 52] on span "Avançado" at bounding box center [104, 55] width 25 height 6
click at [86, 47] on img at bounding box center [89, 46] width 7 height 7
click at [92, 52] on span "Avançado" at bounding box center [104, 55] width 25 height 6
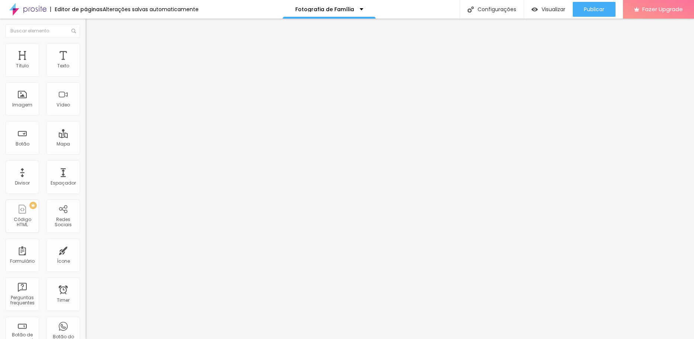
drag, startPoint x: 31, startPoint y: 74, endPoint x: -9, endPoint y: 74, distance: 39.8
click at [86, 144] on input "range" at bounding box center [110, 147] width 48 height 6
click at [86, 47] on img at bounding box center [89, 46] width 7 height 7
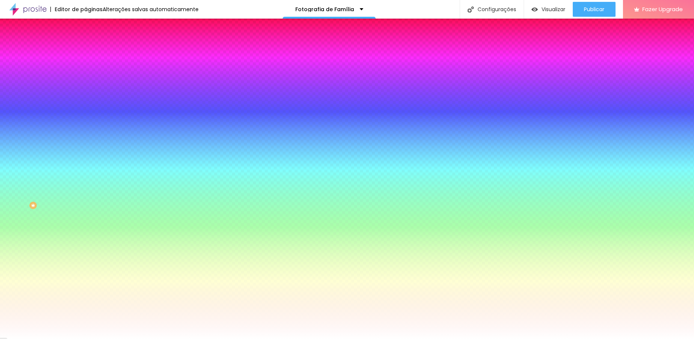
click at [92, 52] on span "Avançado" at bounding box center [104, 55] width 25 height 6
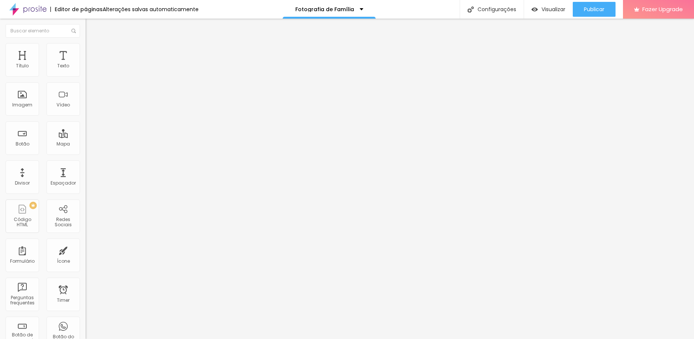
drag, startPoint x: 16, startPoint y: 74, endPoint x: -2, endPoint y: 74, distance: 18.6
click at [86, 144] on input "range" at bounding box center [110, 147] width 48 height 6
click at [92, 51] on span "Estilo" at bounding box center [98, 48] width 12 height 6
click at [92, 52] on span "Avançado" at bounding box center [104, 55] width 25 height 6
click at [86, 49] on li "Estilo" at bounding box center [129, 46] width 86 height 7
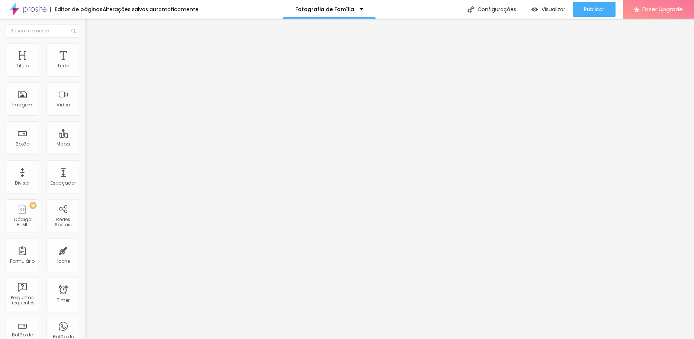
click at [86, 51] on img at bounding box center [89, 54] width 7 height 7
drag, startPoint x: 16, startPoint y: 89, endPoint x: 24, endPoint y: 89, distance: 7.8
click at [86, 250] on input "range" at bounding box center [110, 253] width 48 height 6
click at [86, 47] on img at bounding box center [89, 46] width 7 height 7
